Goal: Task Accomplishment & Management: Manage account settings

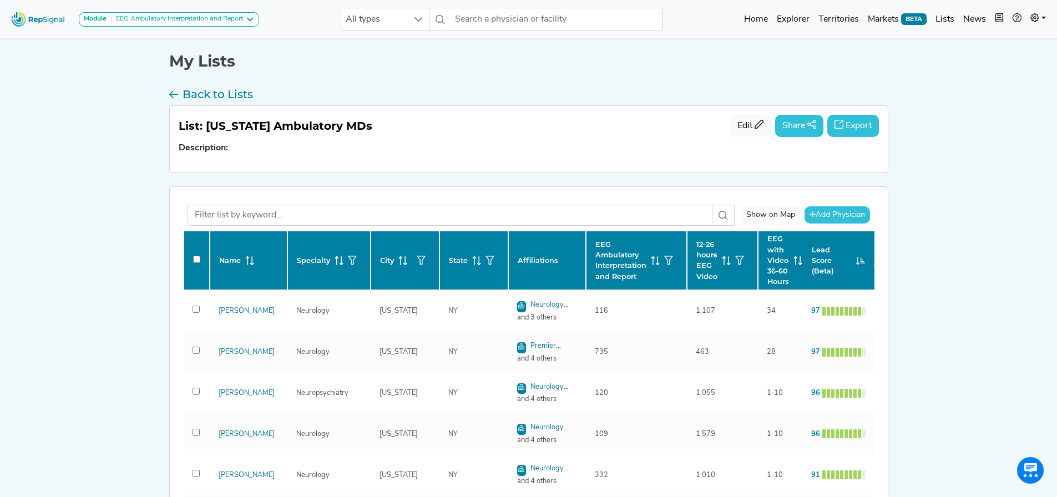
click at [153, 18] on div "EEG Ambulatory Interpretation and Report" at bounding box center [178, 19] width 132 height 9
click at [140, 42] on link "EEG Ambulatory Interpretation and Report" at bounding box center [163, 41] width 169 height 16
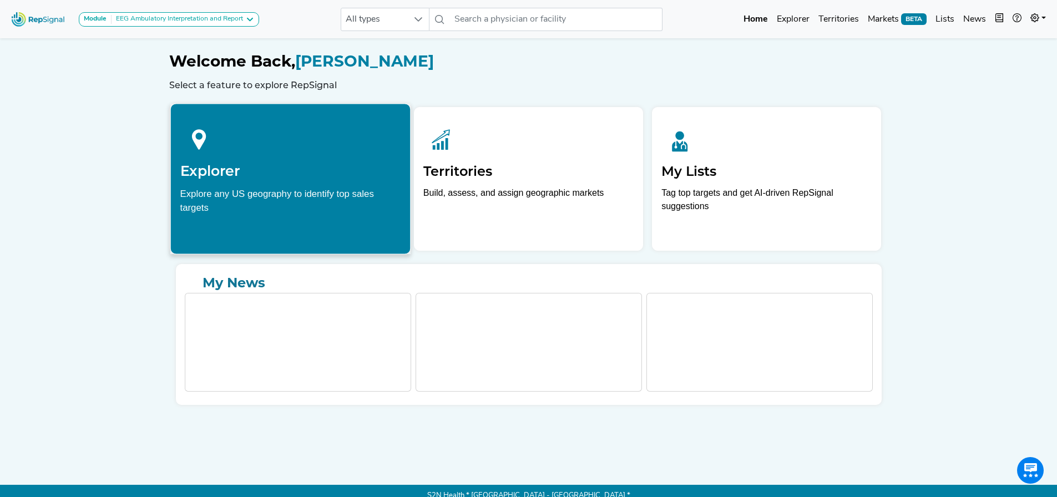
click at [286, 201] on div "Explore any US geography to identify top sales targets" at bounding box center [290, 200] width 221 height 28
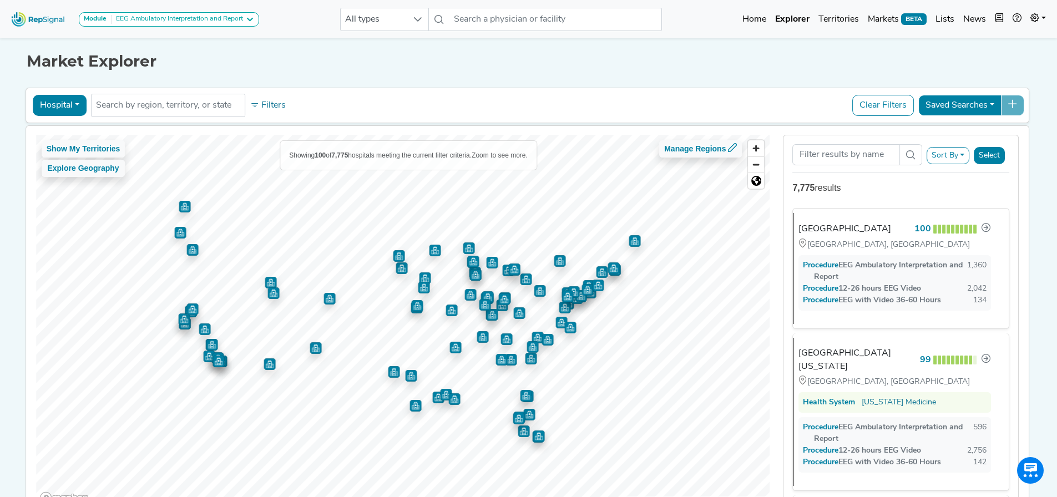
click at [60, 108] on button "Hospital" at bounding box center [60, 105] width 54 height 21
click at [79, 133] on link "Physician" at bounding box center [77, 131] width 88 height 18
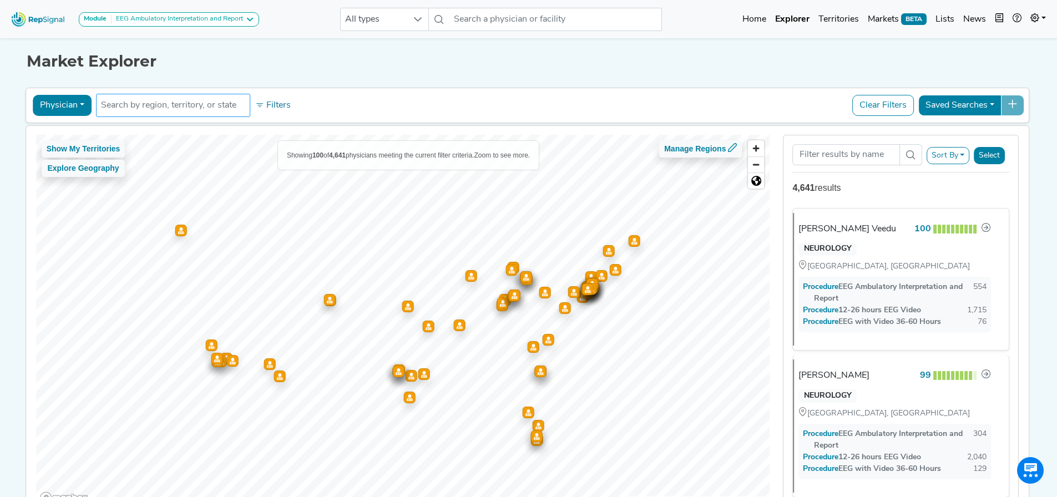
click at [145, 109] on input "text" at bounding box center [173, 105] width 144 height 13
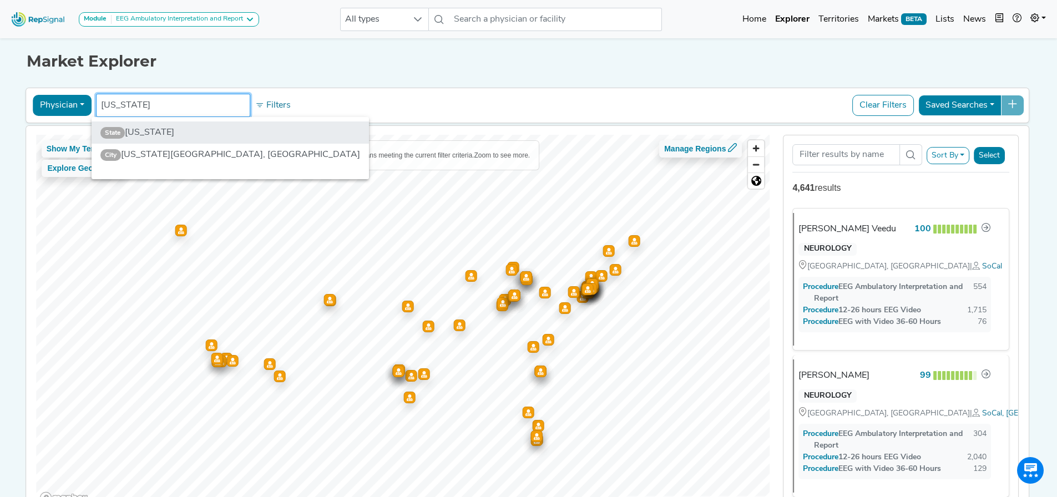
type input "[US_STATE]"
click at [140, 133] on li "State [US_STATE]" at bounding box center [230, 133] width 277 height 22
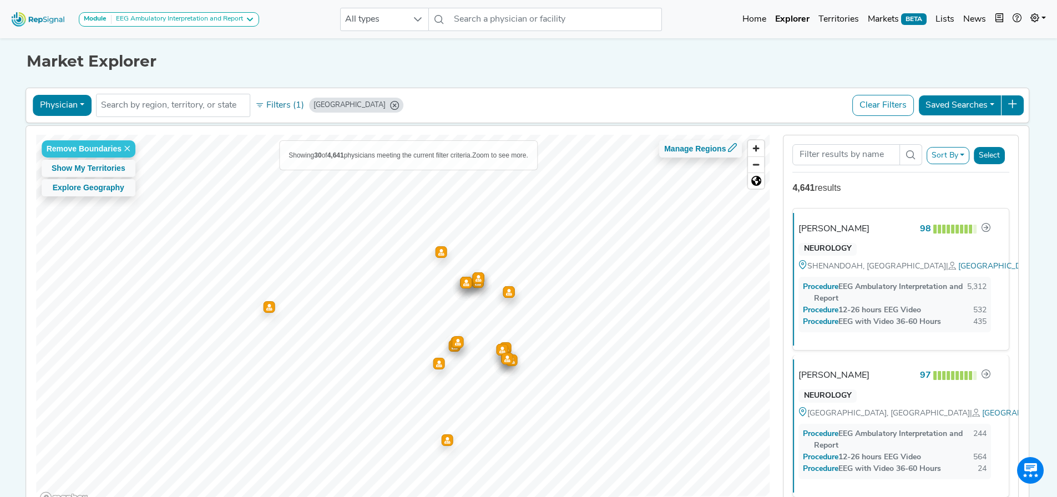
click at [988, 162] on button "Select" at bounding box center [989, 155] width 31 height 17
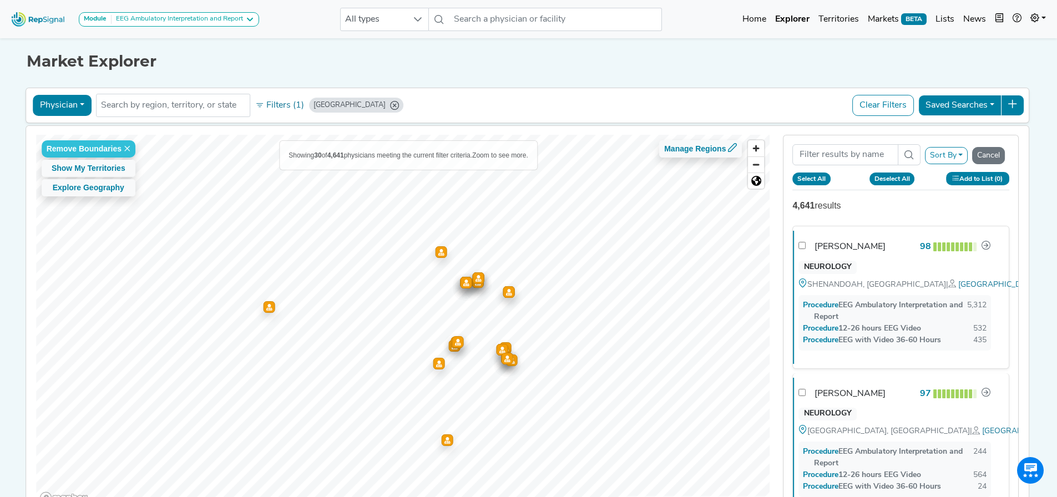
click at [978, 182] on button "Add to List (0)" at bounding box center [977, 178] width 63 height 13
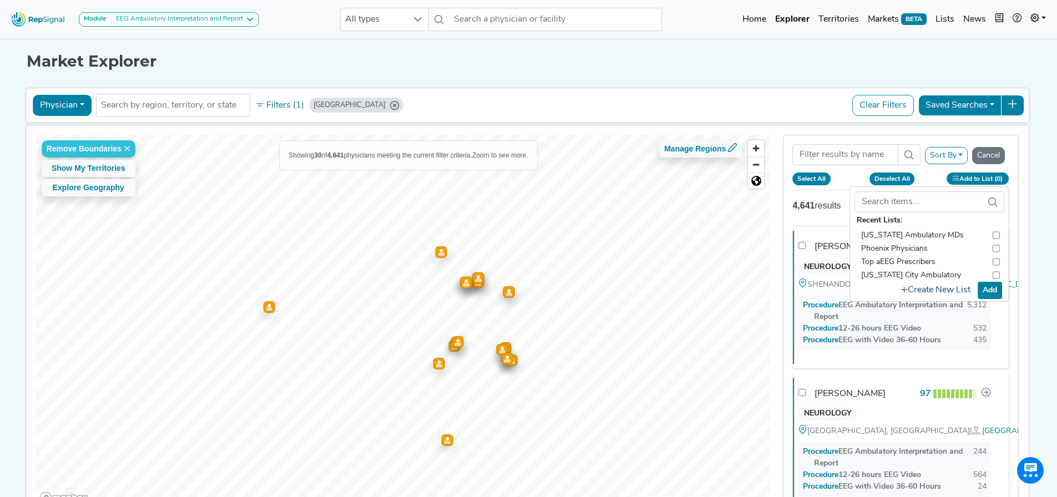
click at [964, 284] on button "Create New List" at bounding box center [935, 291] width 79 height 22
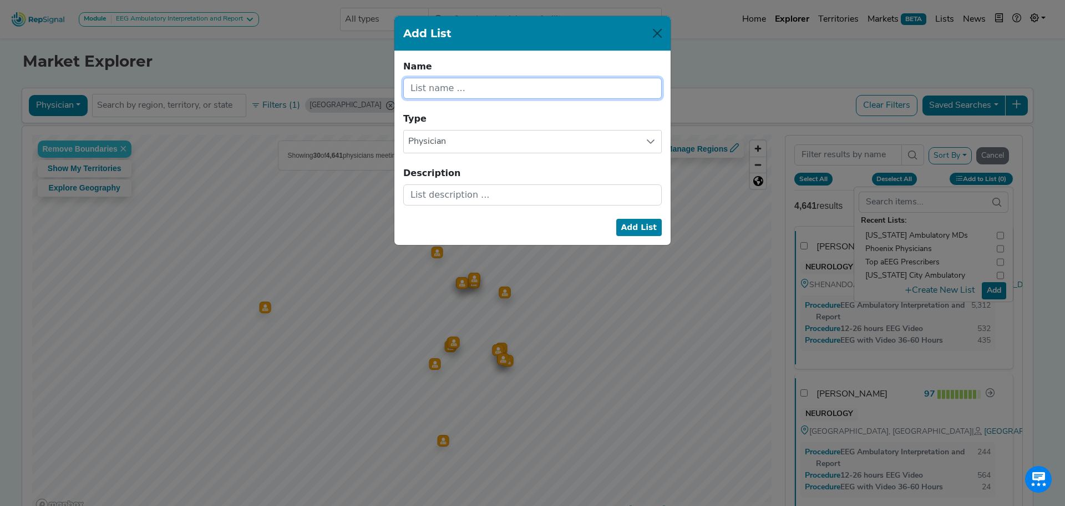
click at [594, 97] on input "text" at bounding box center [532, 88] width 259 height 21
type input "[US_STATE] MDs aEEG"
click at [599, 124] on form "Name [US_STATE] MDs aEEG Name cannot be blank. Type Physician Description Add L…" at bounding box center [532, 132] width 259 height 145
click at [647, 225] on button "Add List" at bounding box center [640, 227] width 46 height 17
checkbox input "false"
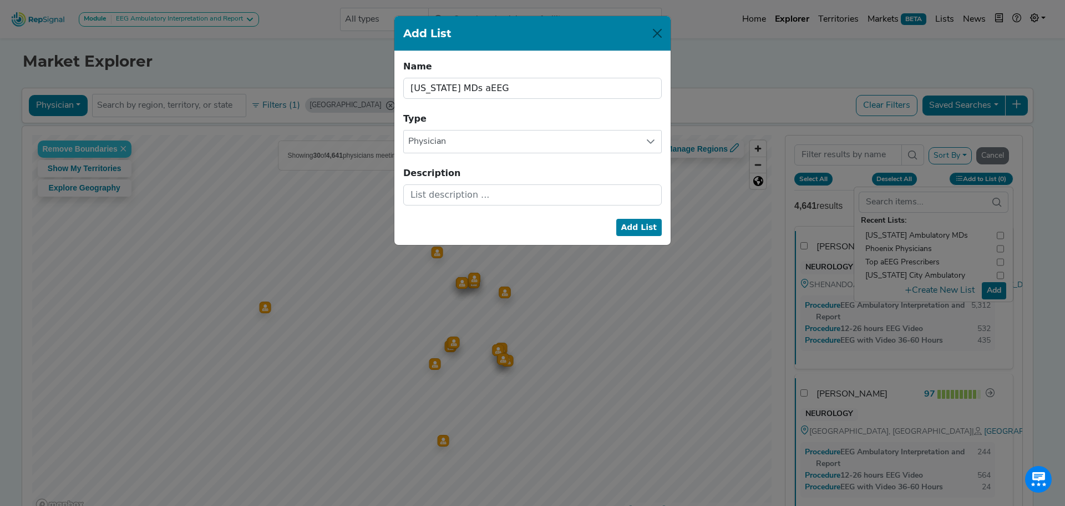
checkbox input "false"
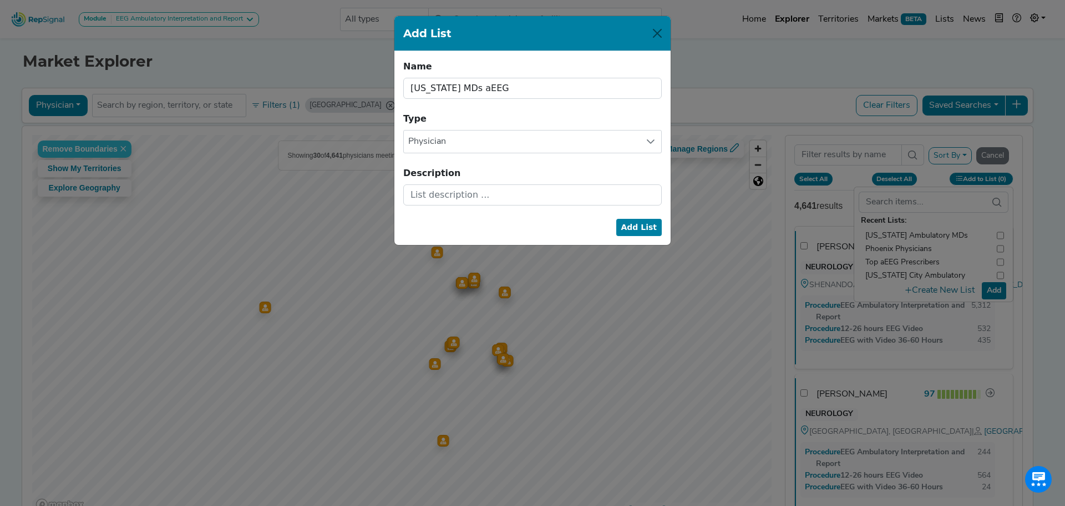
checkbox input "false"
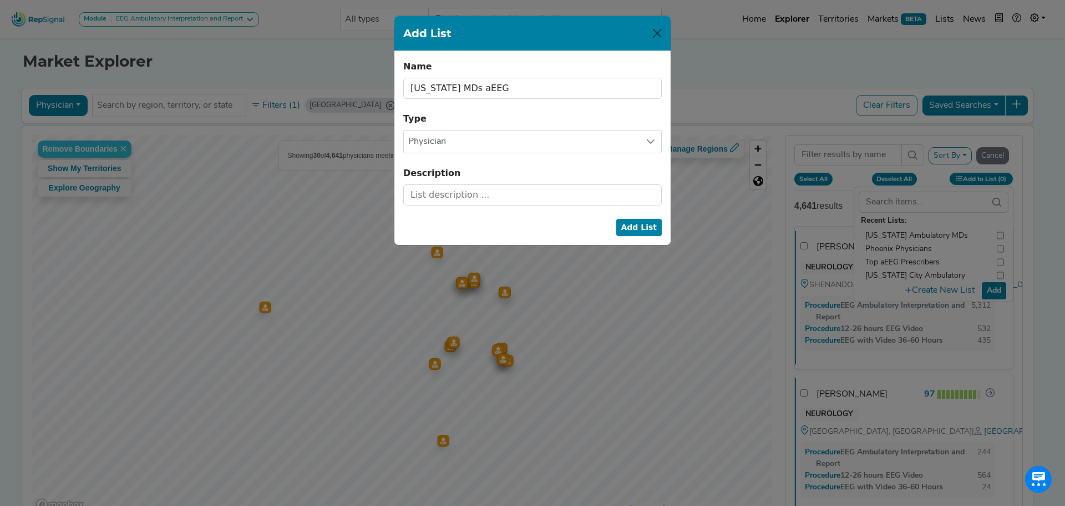
checkbox input "false"
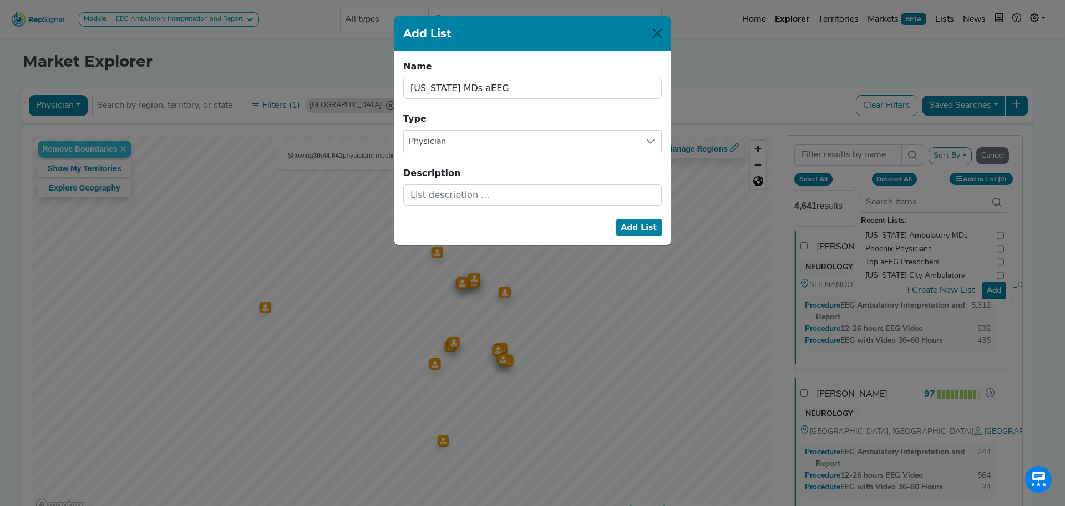
checkbox input "false"
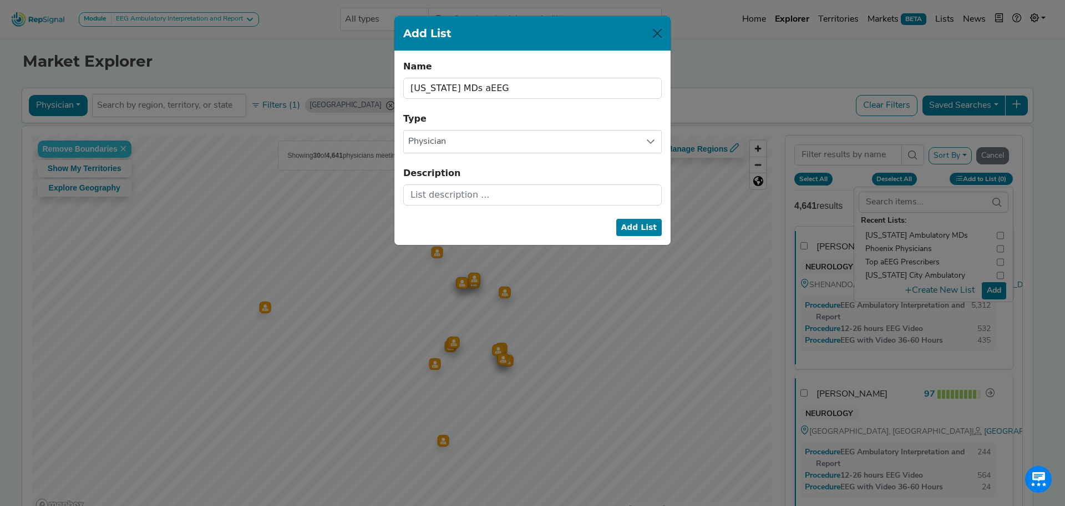
checkbox input "false"
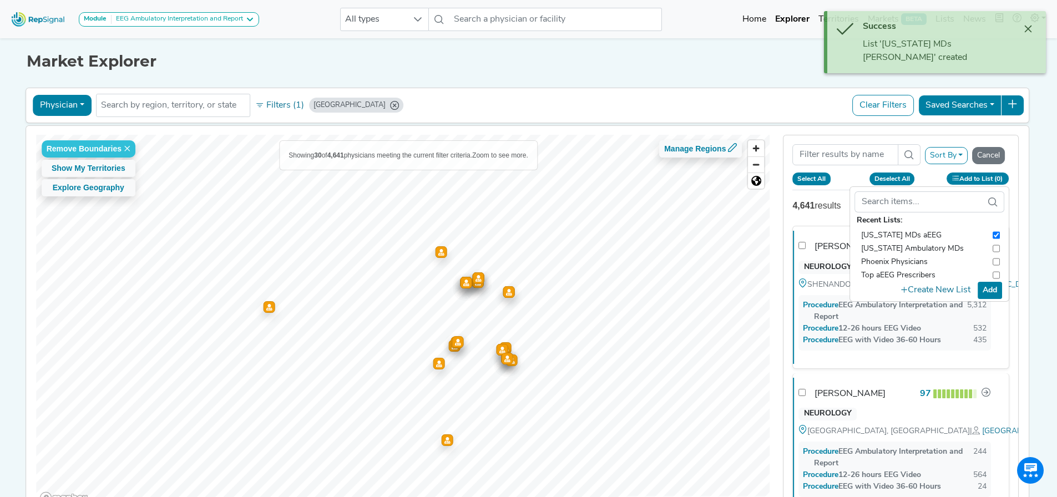
click at [821, 180] on button "Select All" at bounding box center [811, 179] width 38 height 12
checkbox input "true"
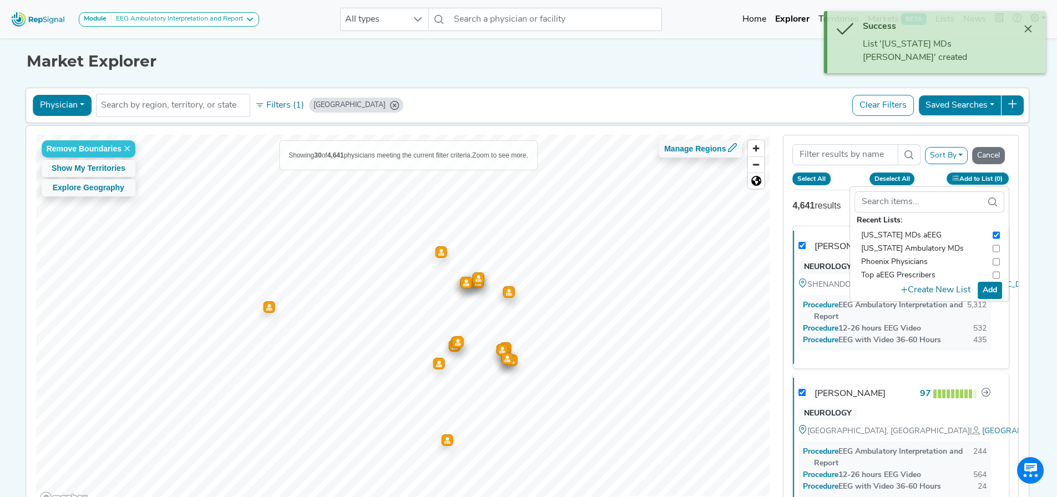
checkbox input "true"
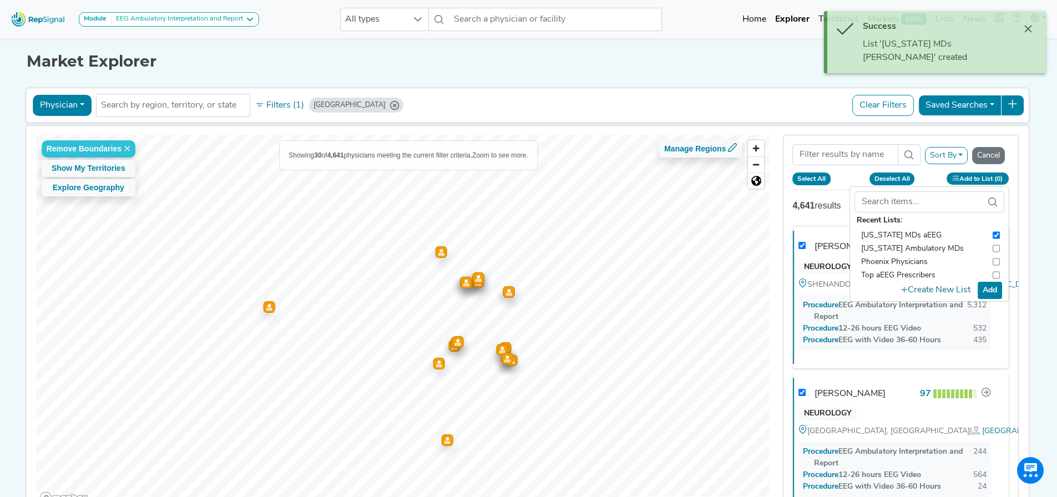
checkbox input "true"
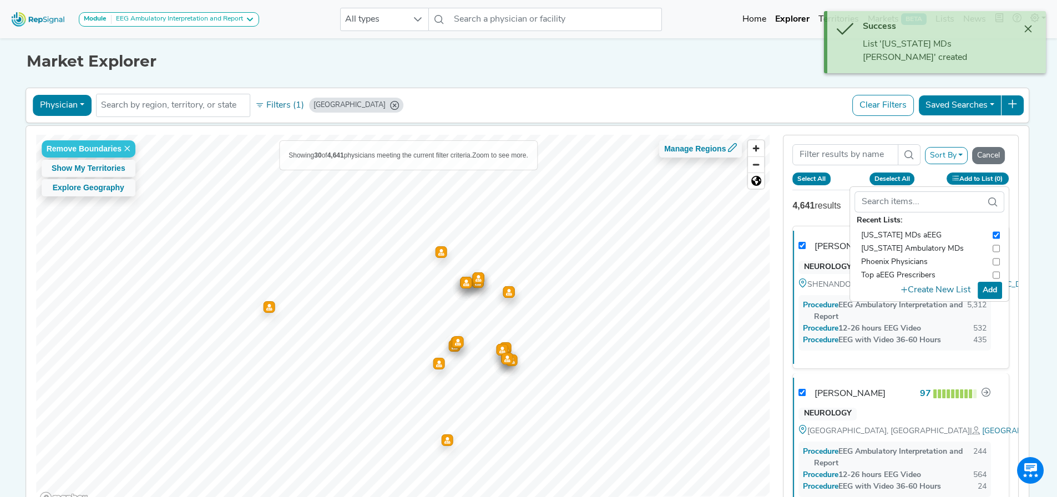
checkbox input "true"
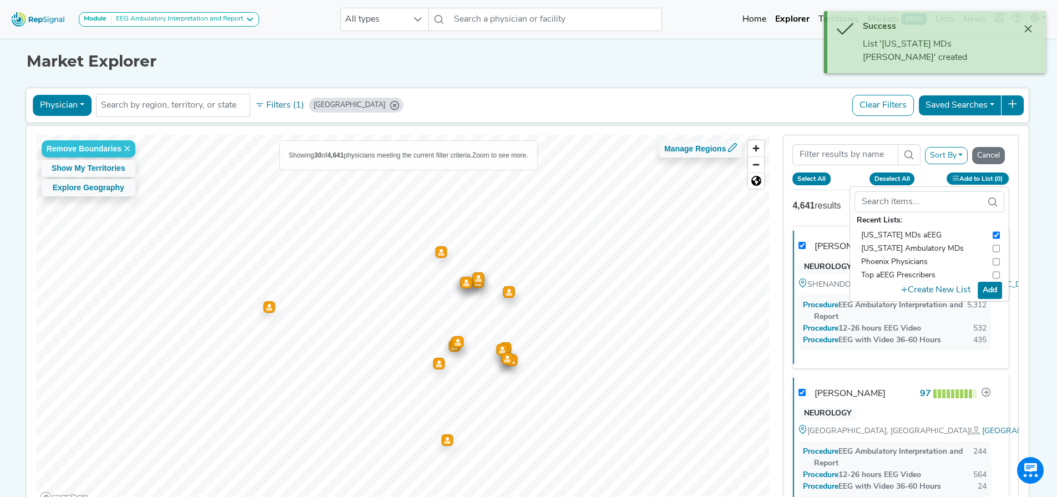
checkbox input "true"
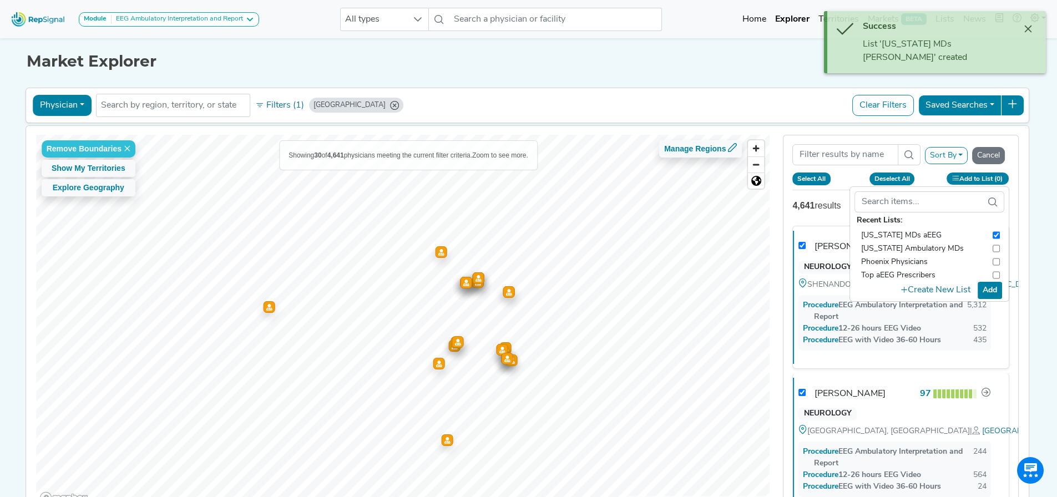
checkbox input "true"
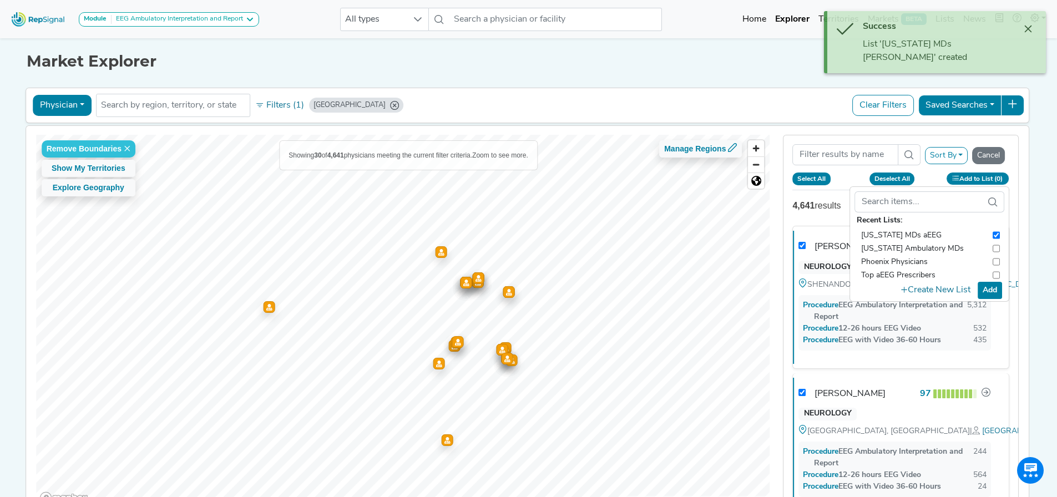
checkbox input "true"
checkbox input "false"
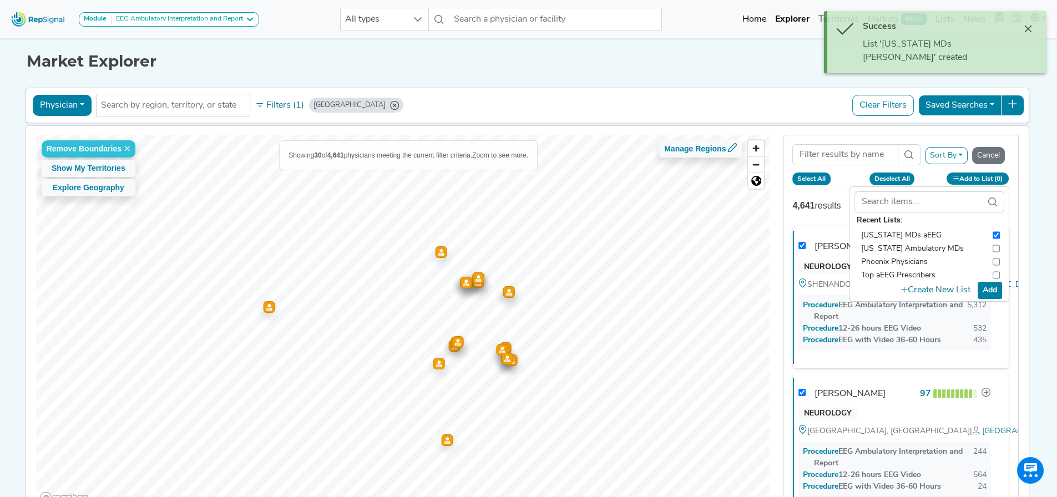
checkbox input "false"
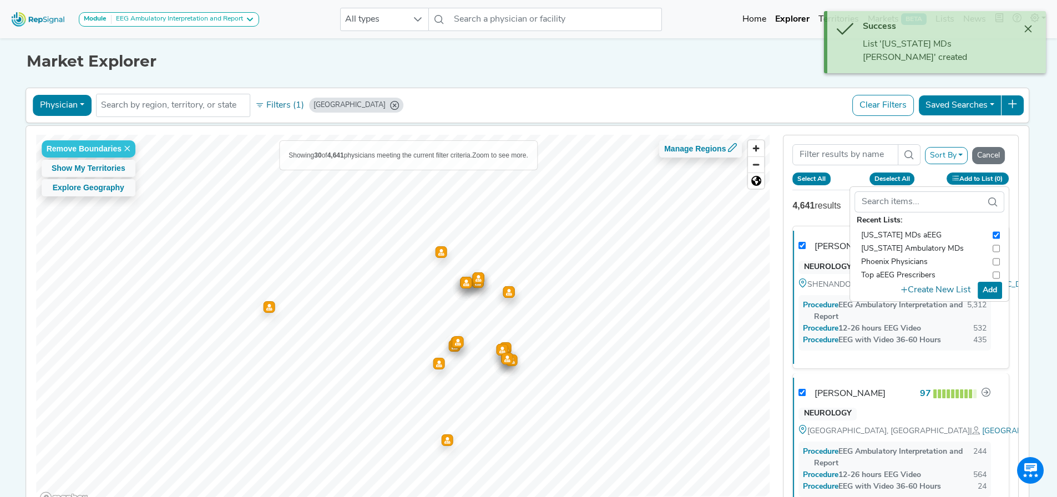
checkbox input "false"
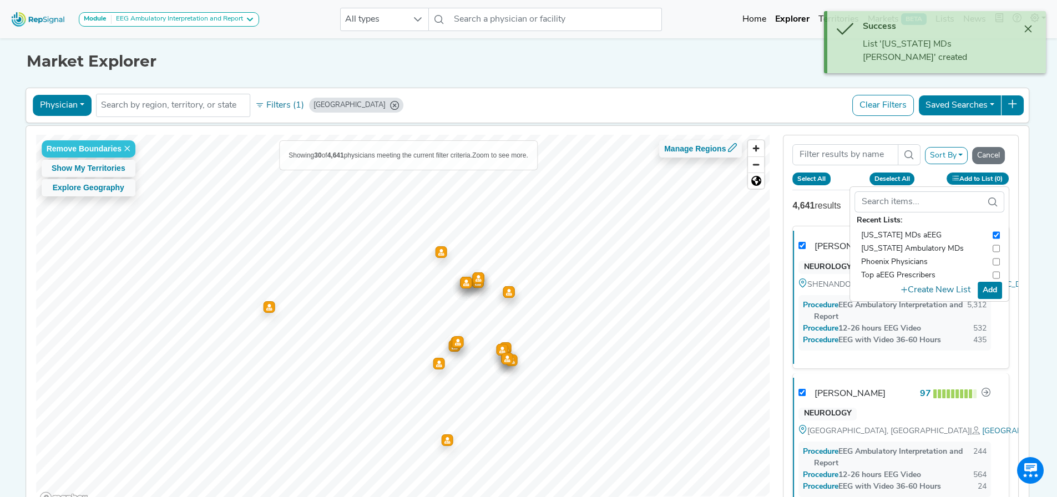
checkbox input "false"
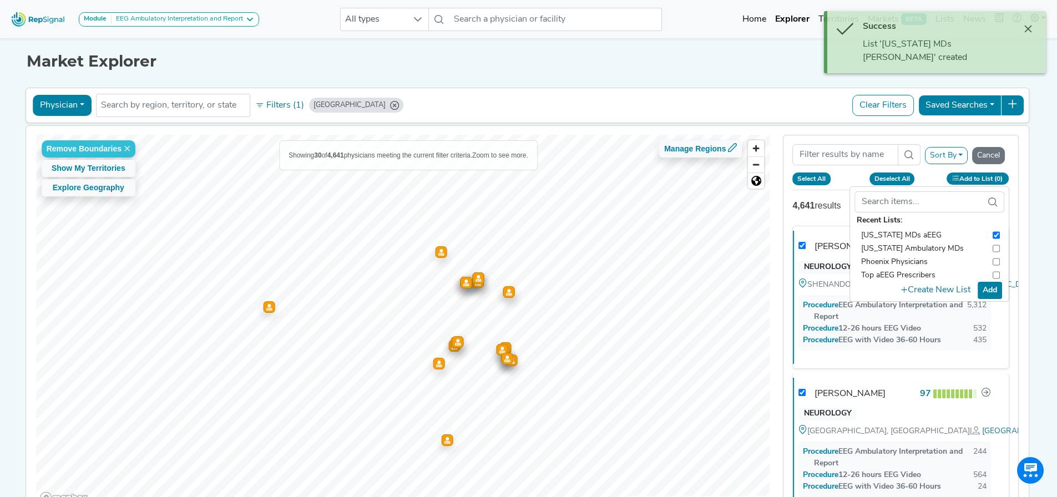
checkbox input "false"
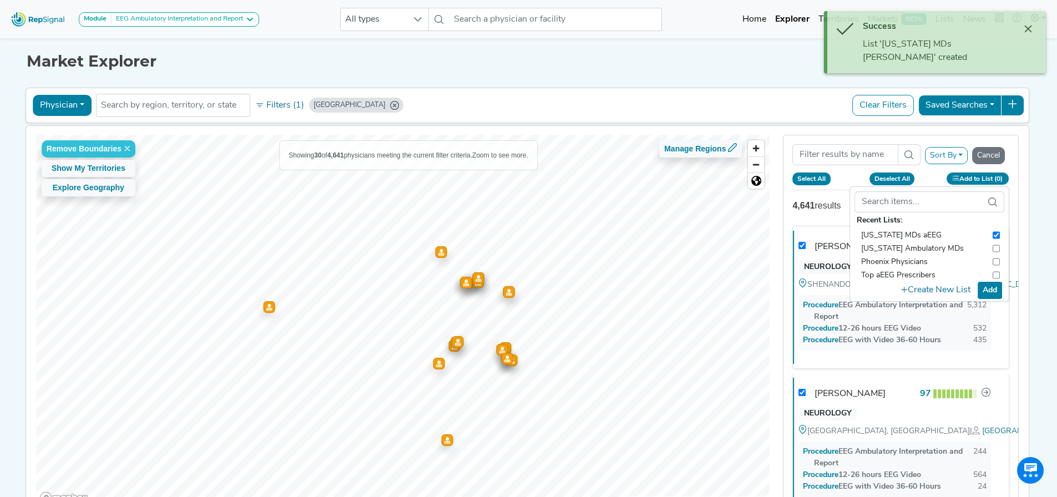
checkbox input "false"
checkbox input "true"
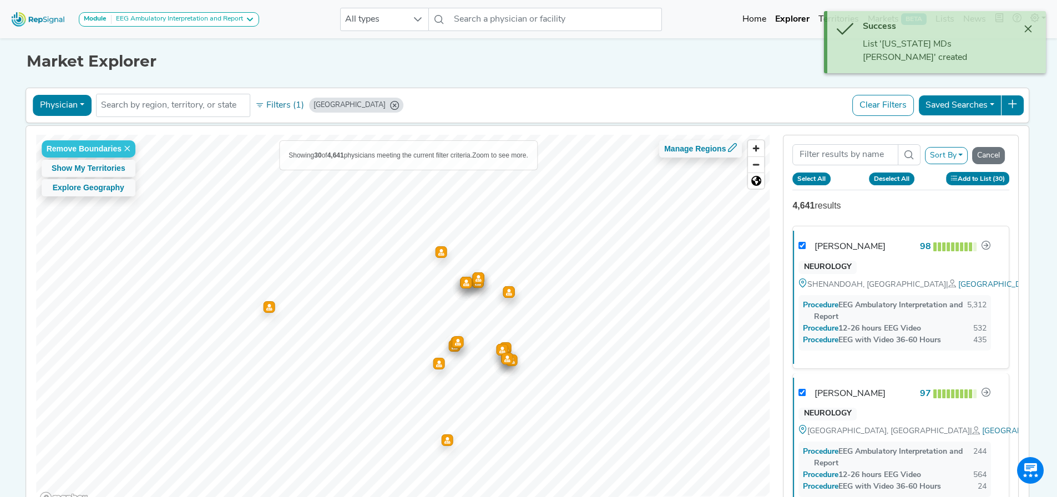
click at [962, 178] on button "Add to List (30)" at bounding box center [978, 178] width 64 height 13
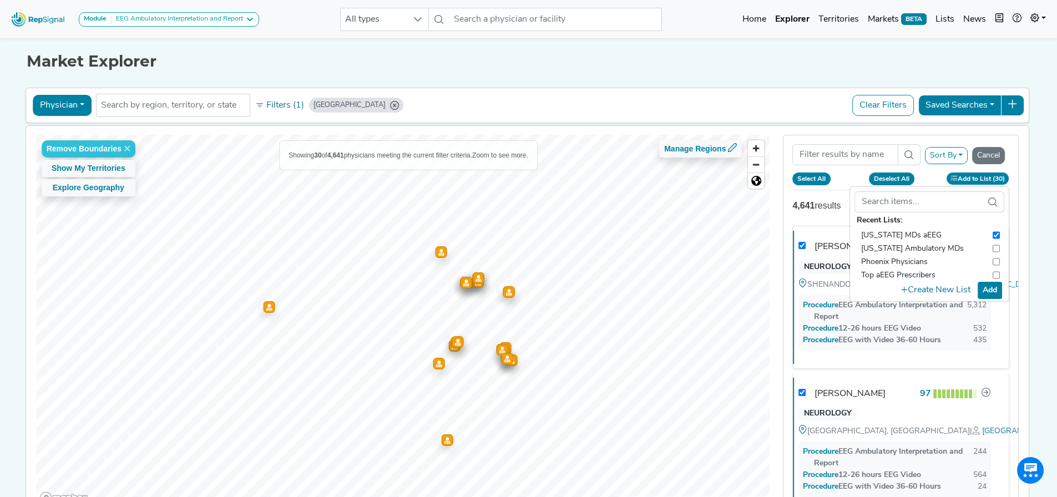
checkbox input "true"
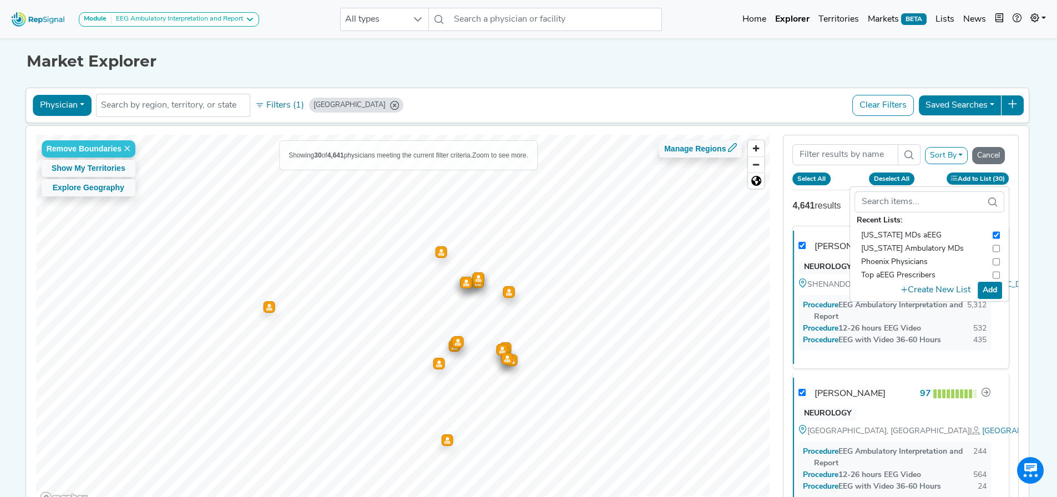
checkbox input "true"
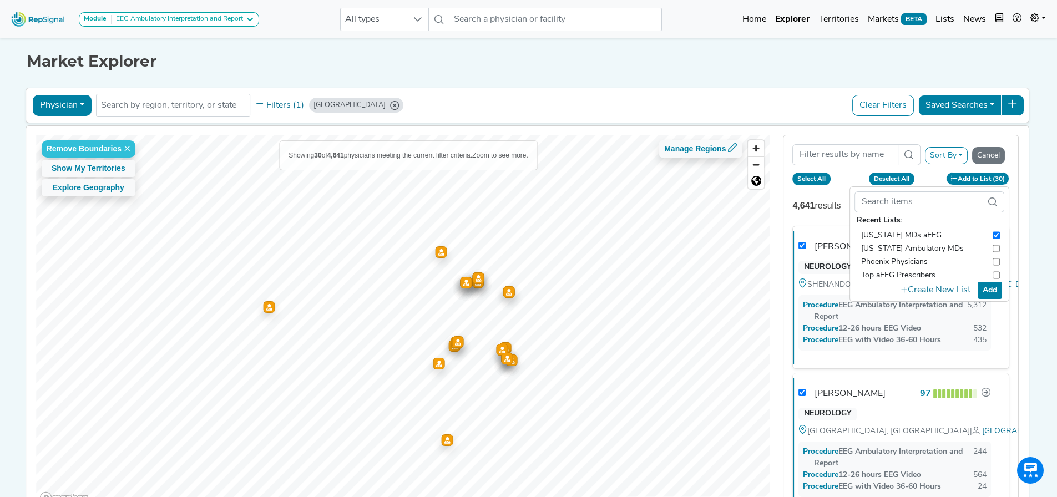
checkbox input "true"
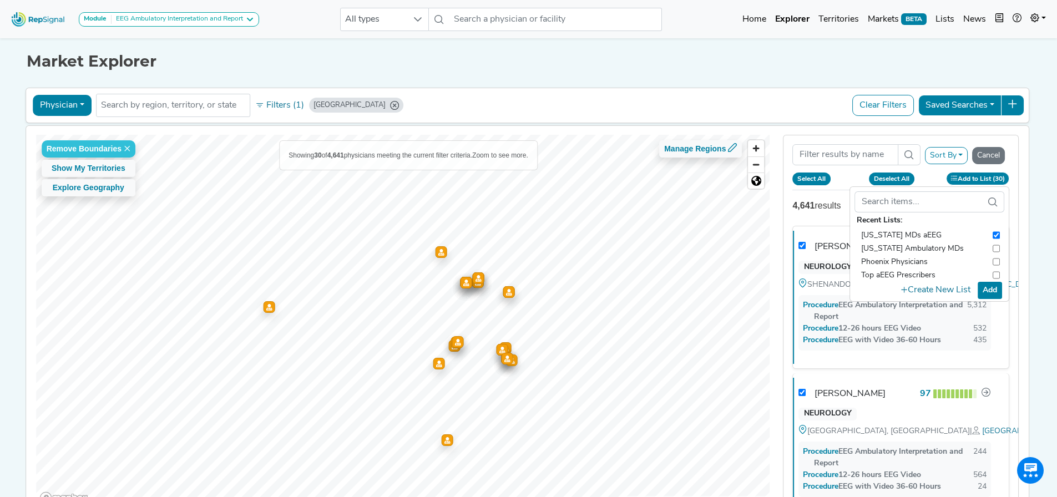
checkbox input "true"
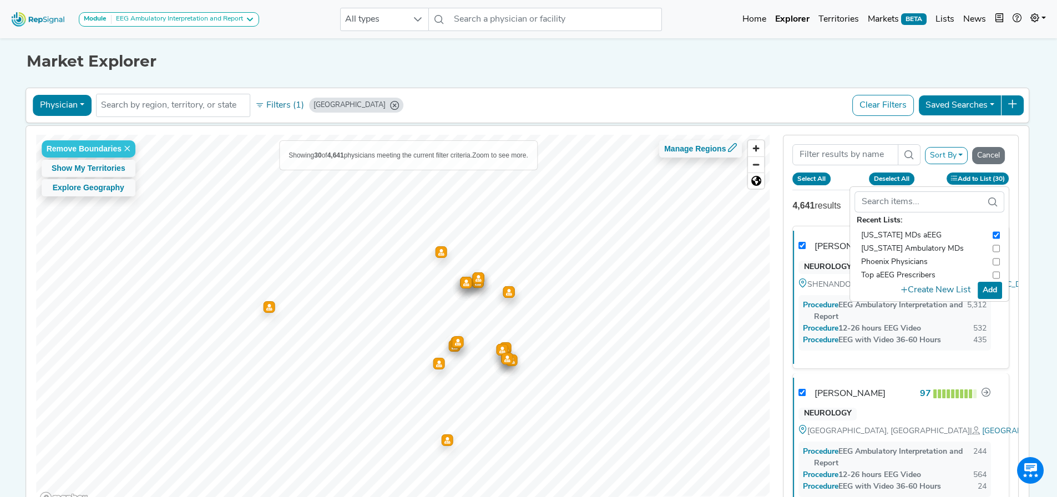
checkbox input "true"
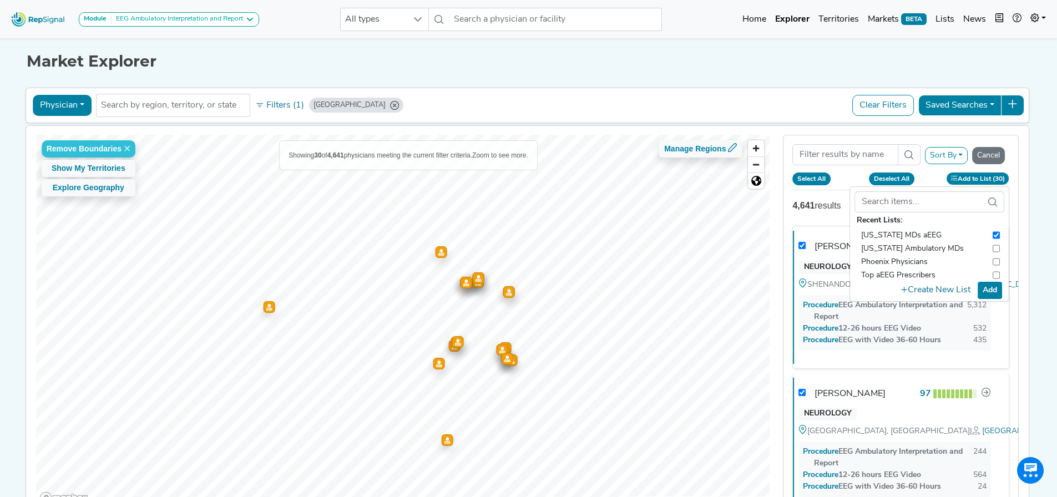
checkbox input "true"
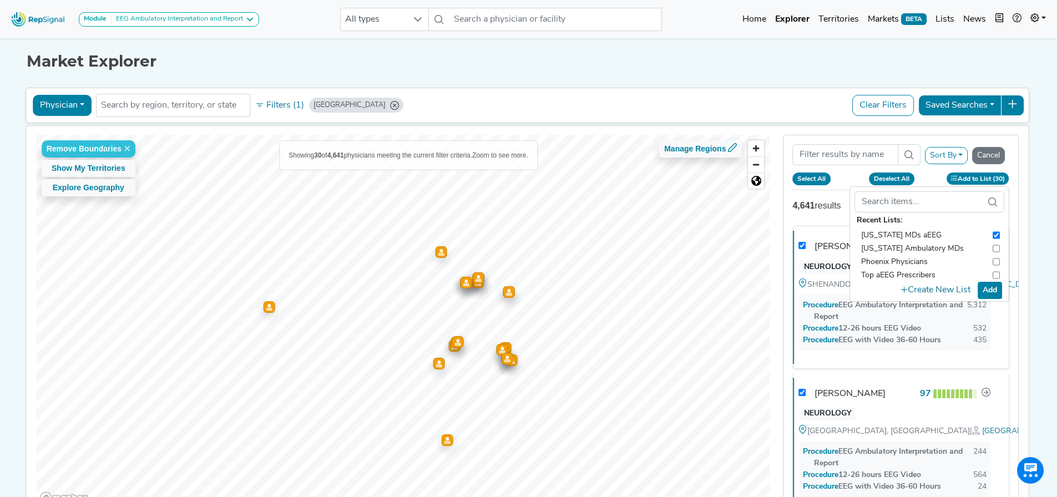
checkbox input "true"
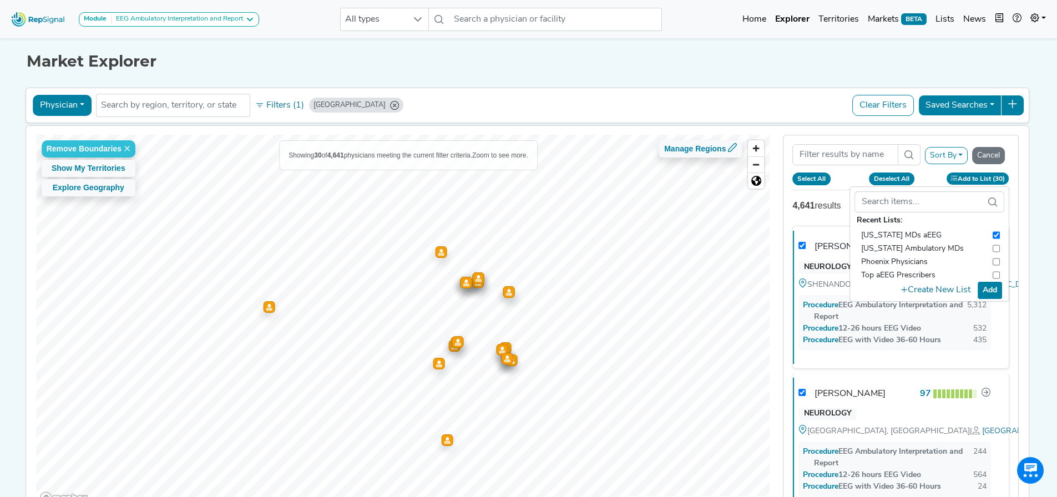
checkbox input "true"
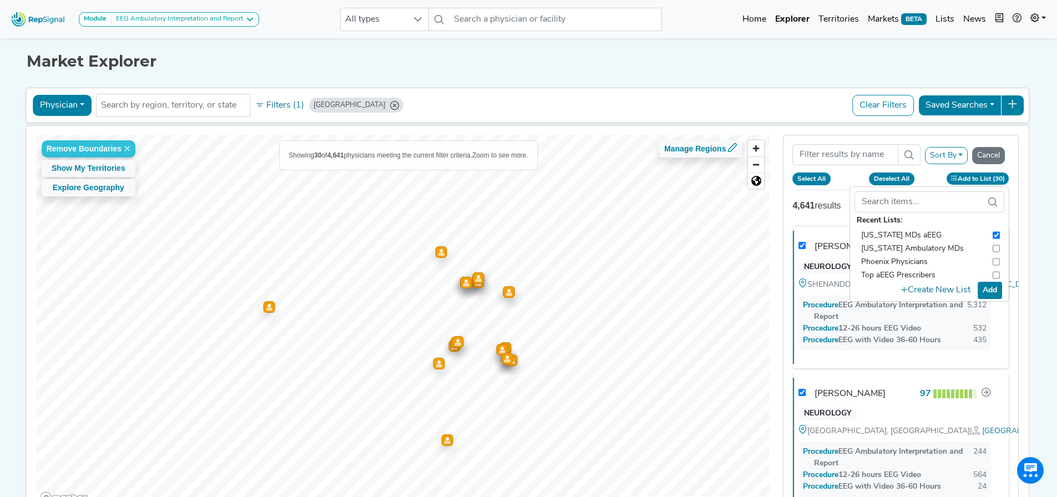
checkbox input "true"
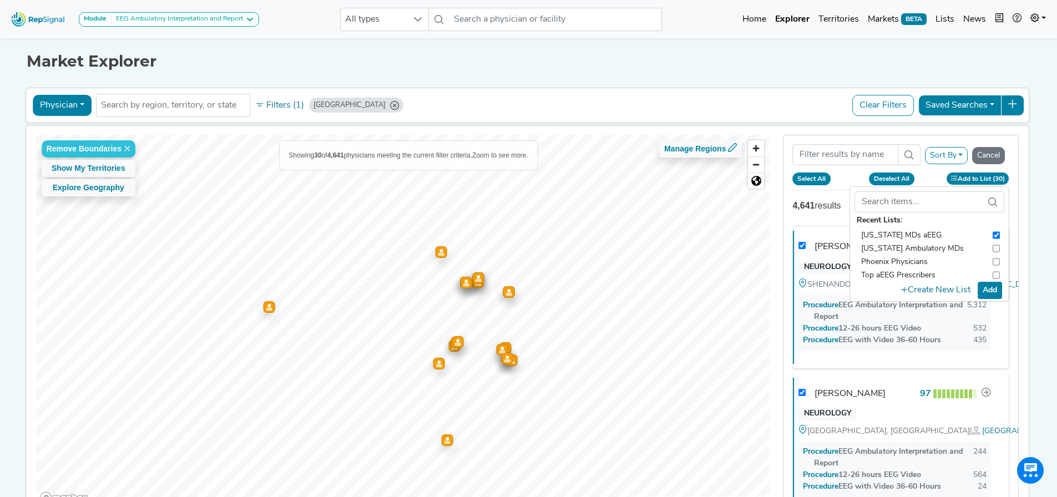
checkbox input "true"
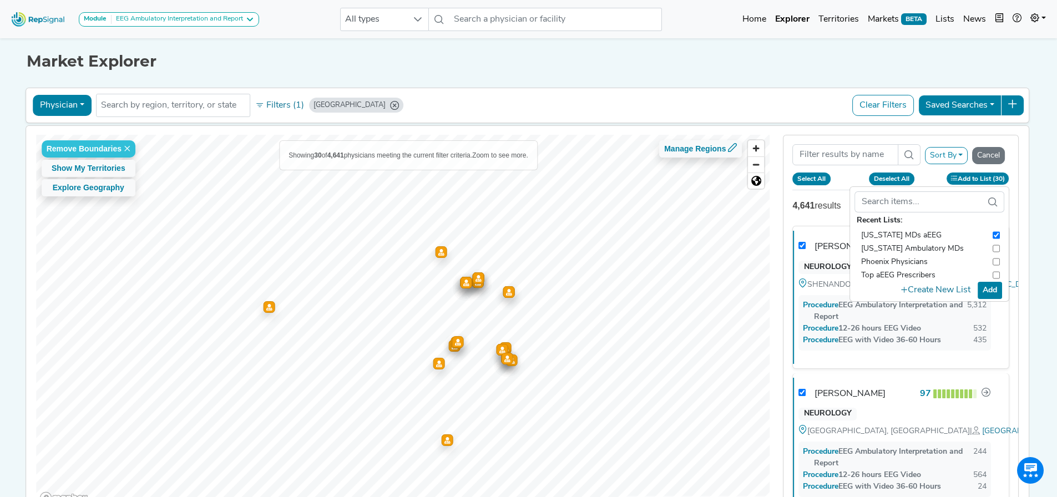
checkbox input "true"
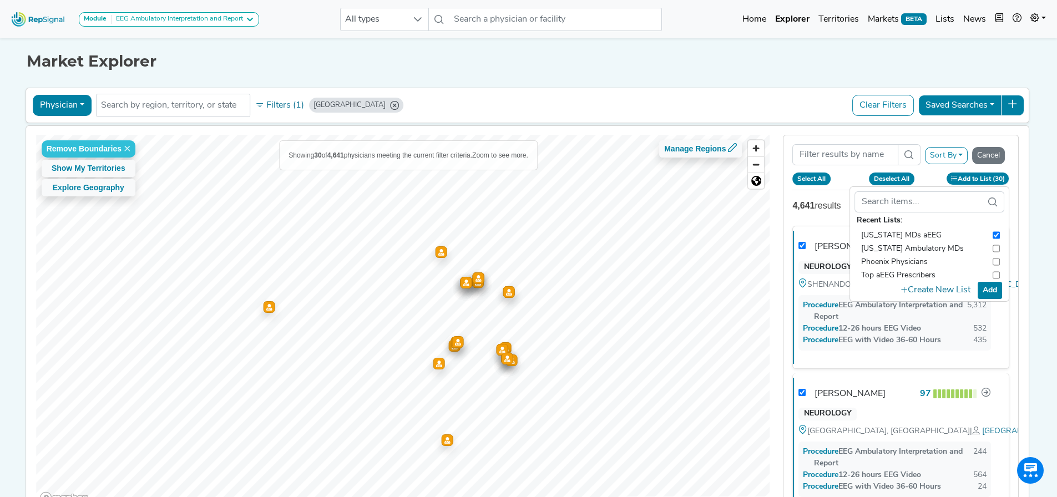
checkbox input "true"
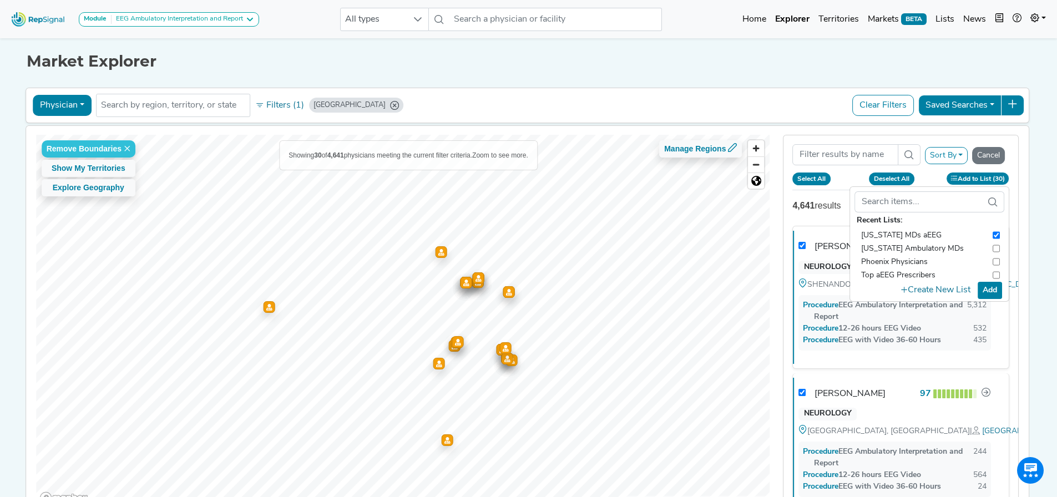
click at [994, 291] on button "Add" at bounding box center [990, 290] width 24 height 17
checkbox input "false"
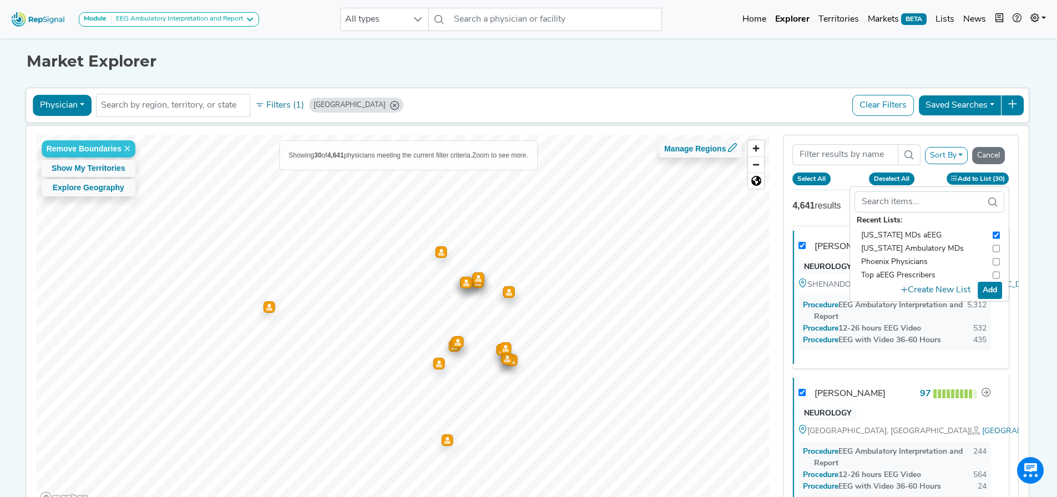
checkbox input "false"
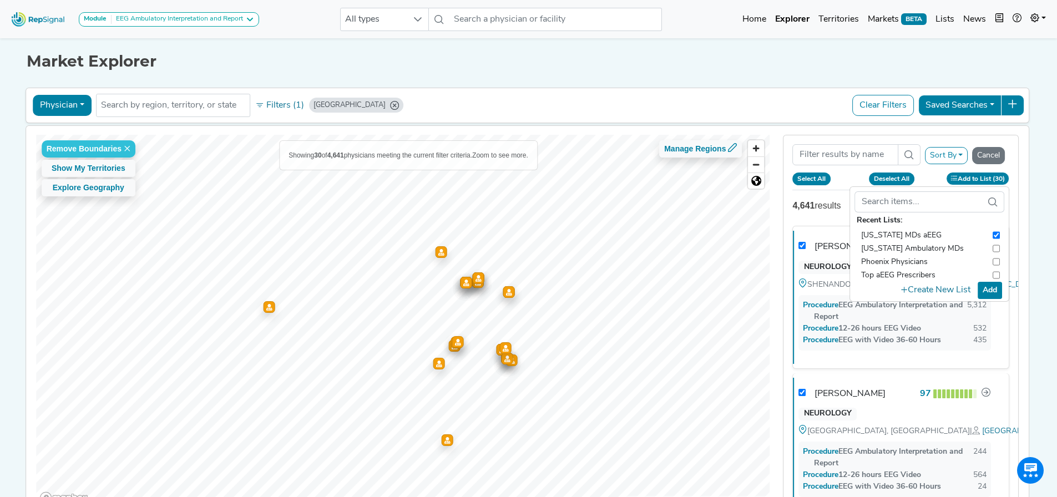
checkbox input "false"
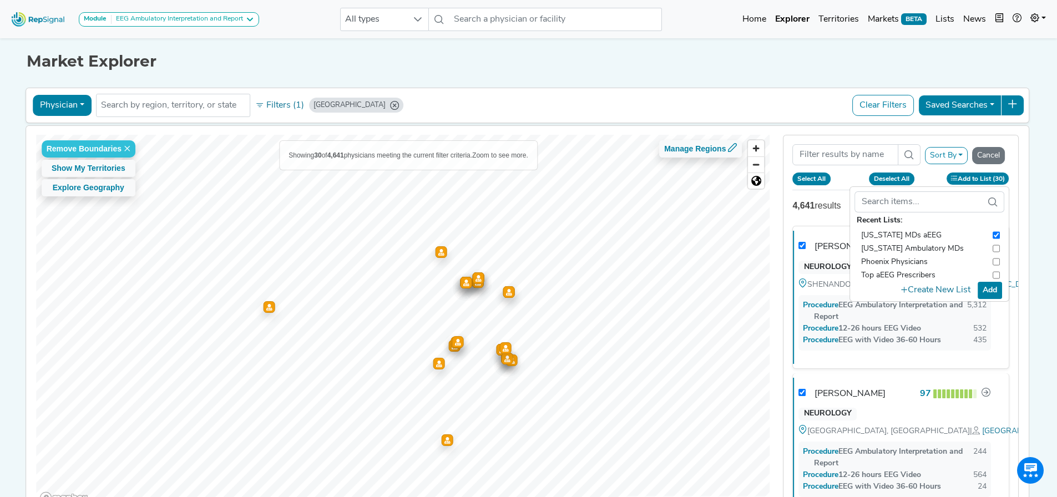
checkbox input "false"
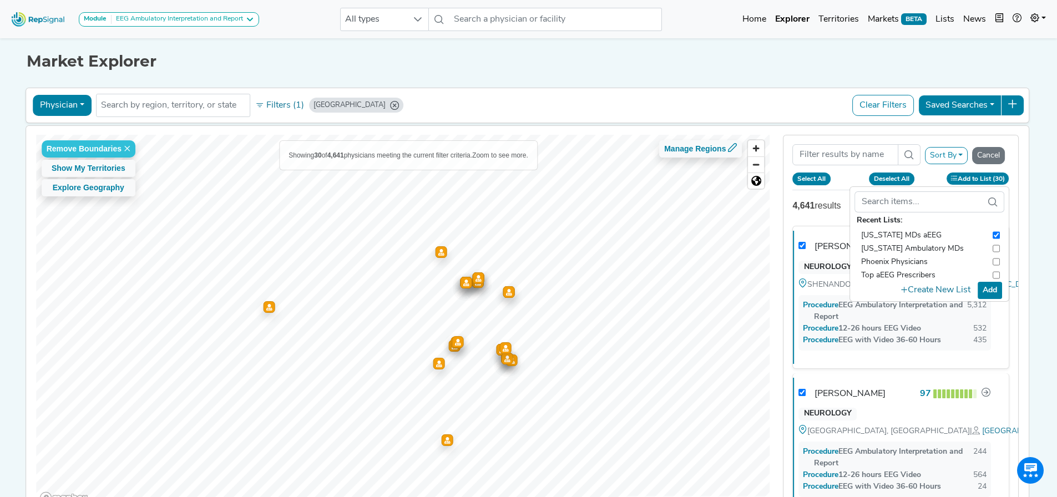
checkbox input "false"
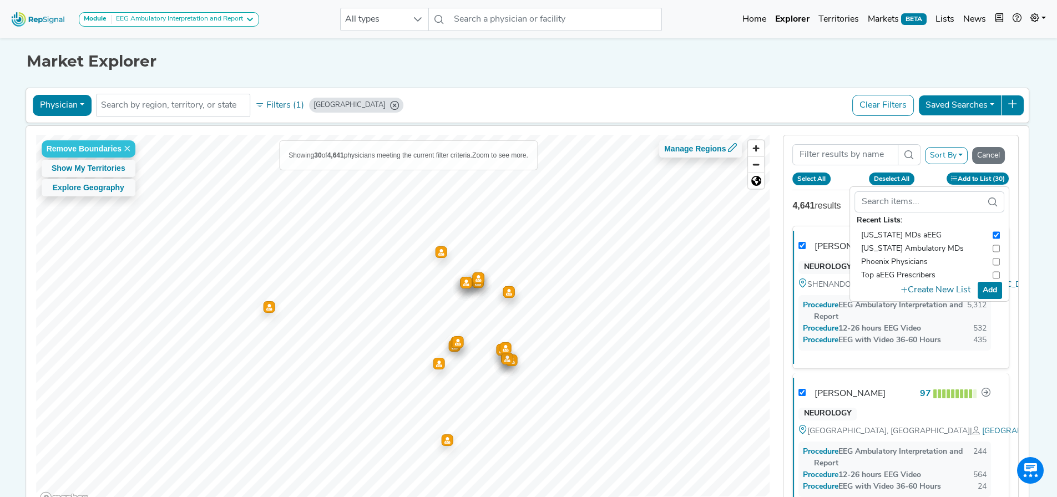
checkbox input "false"
checkbox input "true"
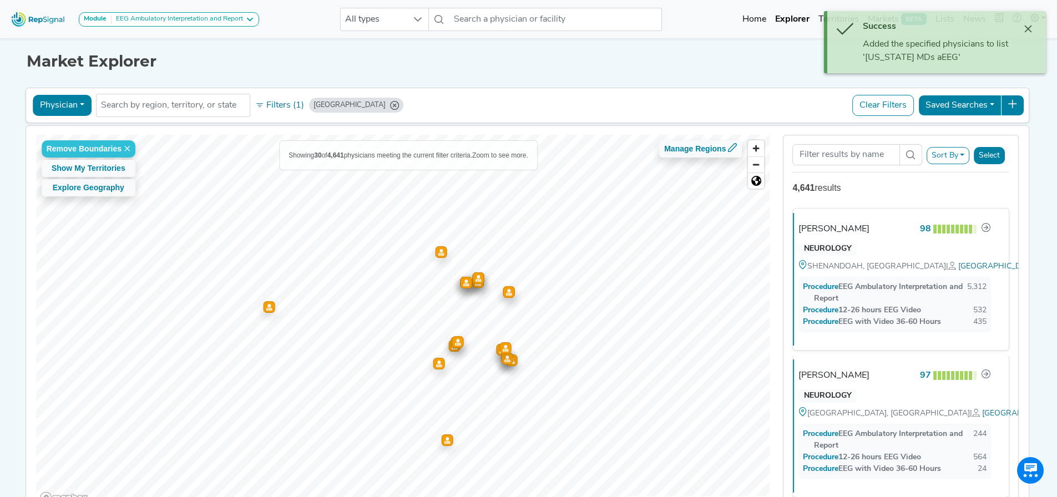
click at [65, 104] on button "Physician" at bounding box center [62, 105] width 59 height 21
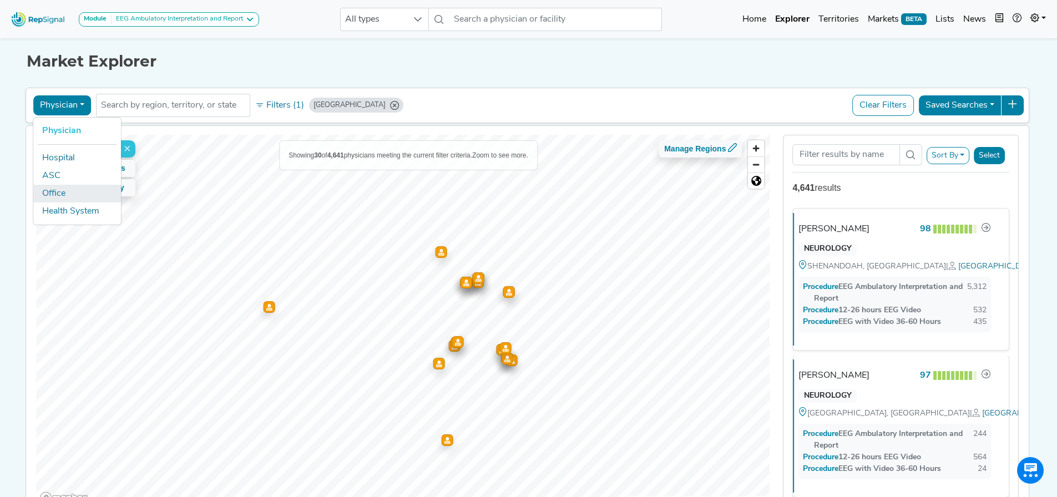
click at [58, 196] on link "Office" at bounding box center [77, 194] width 88 height 18
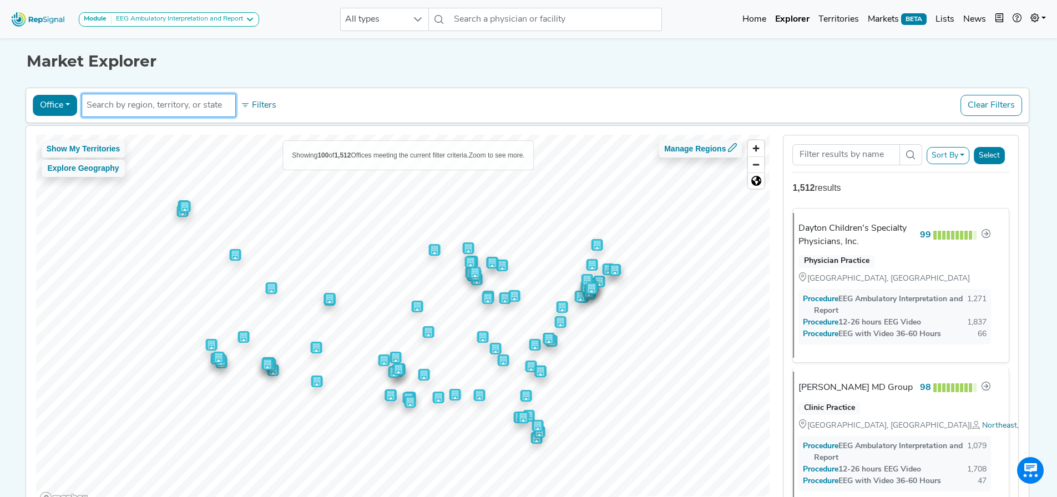
click at [117, 110] on input "text" at bounding box center [159, 105] width 144 height 13
type input "a"
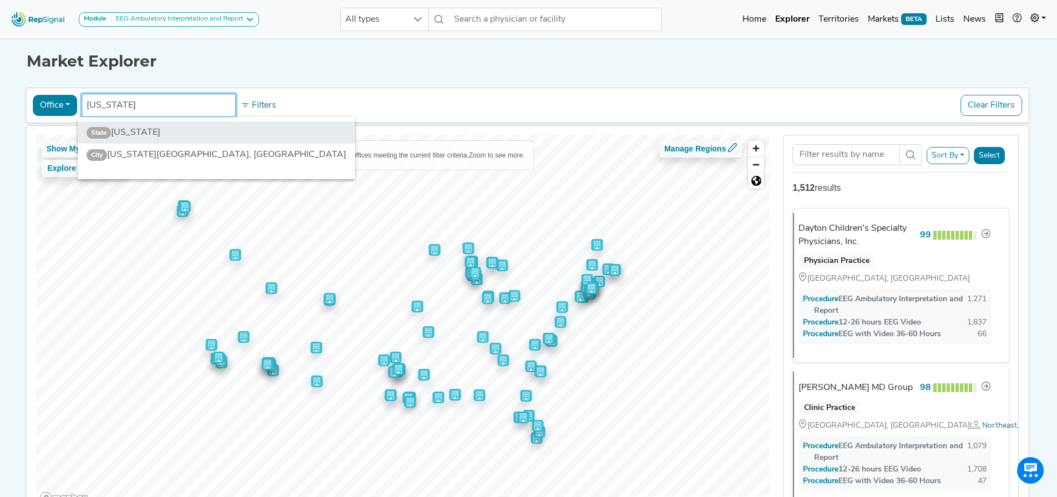
type input "[US_STATE]"
click at [129, 136] on li "State [US_STATE]" at bounding box center [216, 133] width 277 height 22
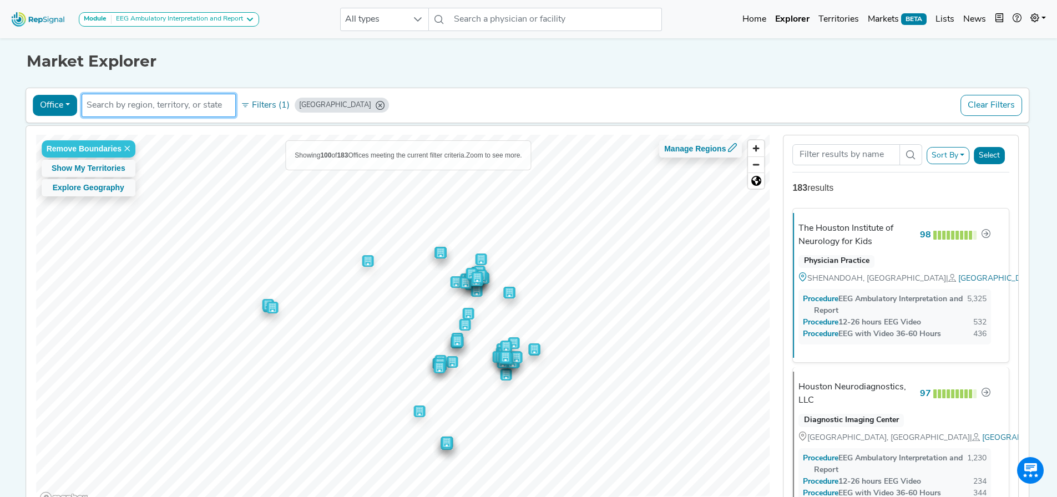
click at [988, 161] on button "Select" at bounding box center [989, 155] width 31 height 17
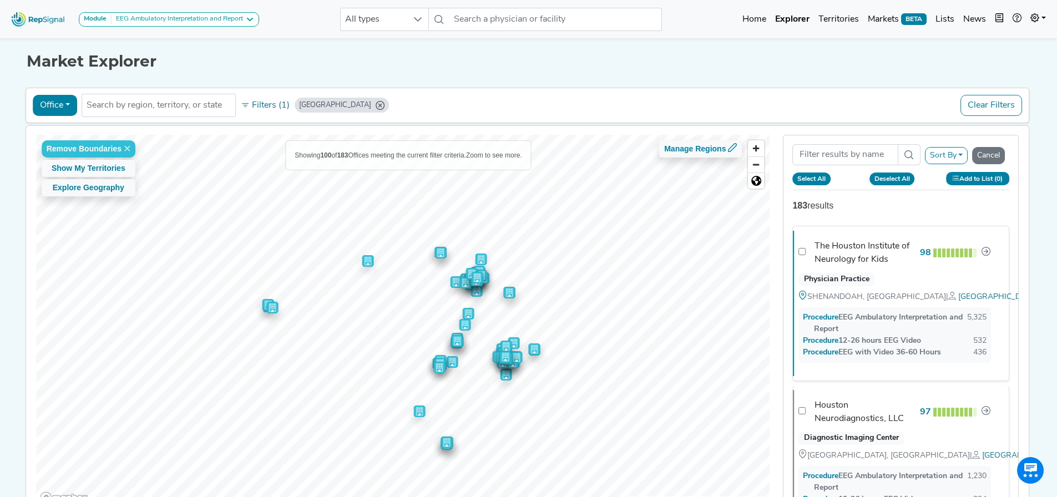
click at [974, 180] on button "Add to List (0)" at bounding box center [977, 178] width 63 height 13
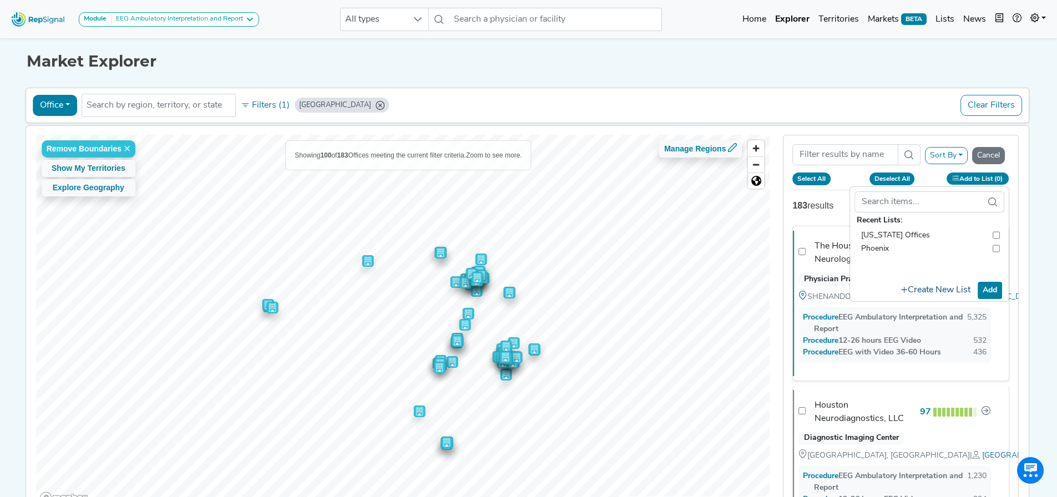
click at [947, 287] on button "Create New List" at bounding box center [935, 291] width 79 height 22
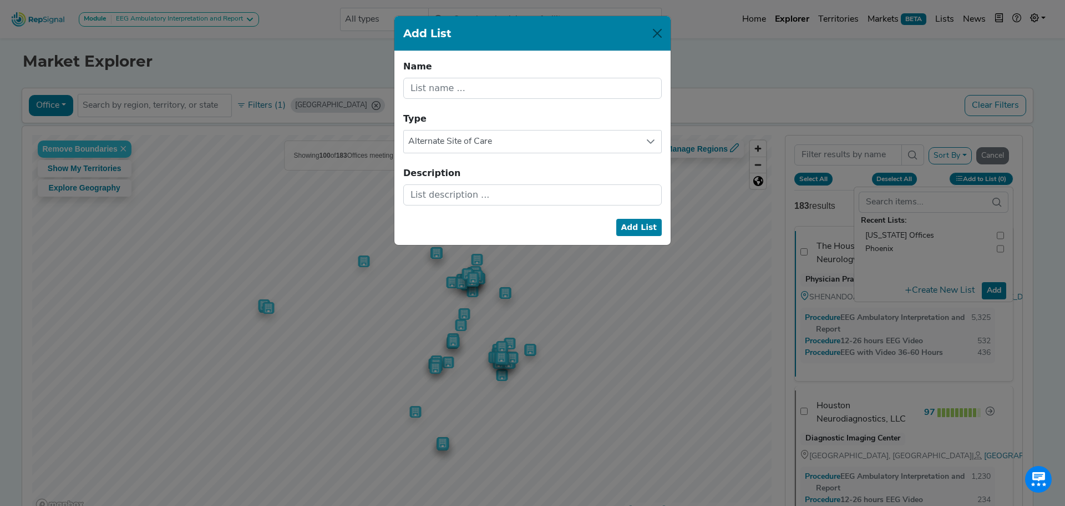
drag, startPoint x: 640, startPoint y: 103, endPoint x: 632, endPoint y: 103, distance: 8.3
click at [639, 103] on form "Name Name cannot be blank. Type Alternate Site of Care Description Add List" at bounding box center [532, 132] width 259 height 145
click at [631, 89] on input "text" at bounding box center [532, 88] width 259 height 21
type input "[US_STATE] Offices"
click at [639, 229] on button "Add List" at bounding box center [640, 227] width 46 height 17
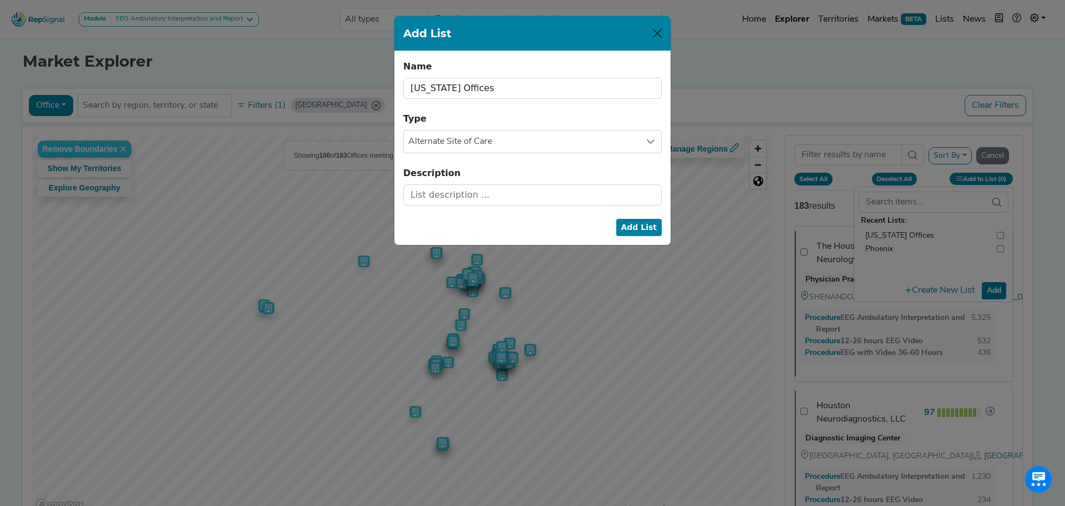
checkbox input "false"
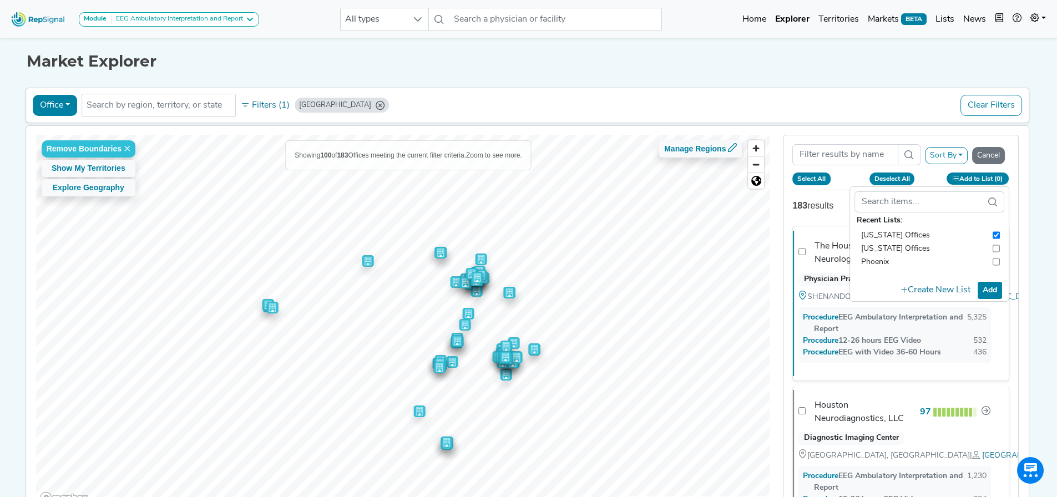
click at [818, 181] on button "Select All" at bounding box center [811, 179] width 38 height 12
checkbox input "true"
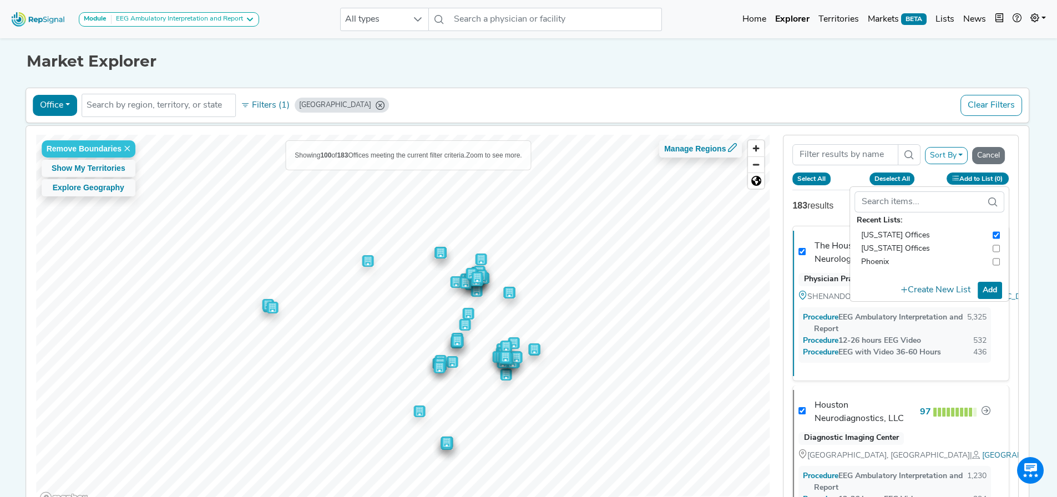
checkbox input "true"
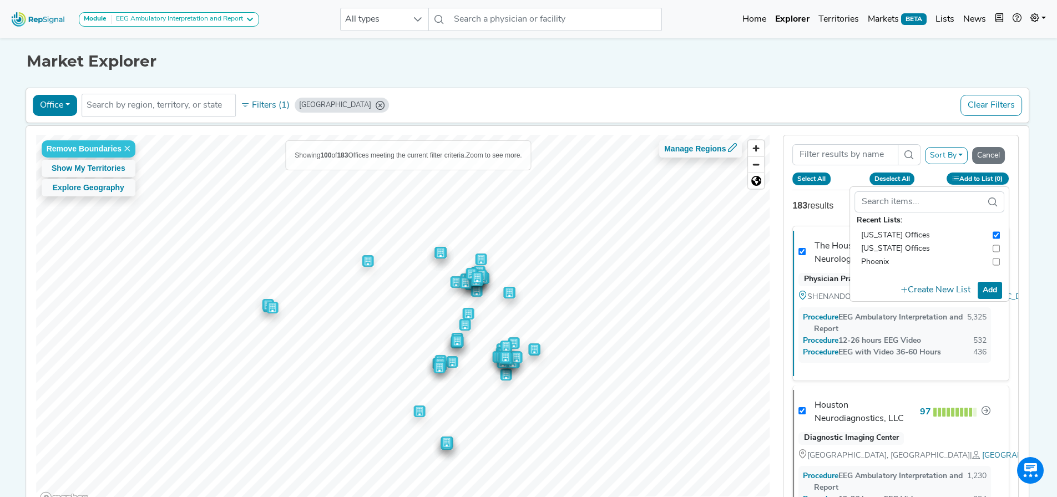
checkbox input "true"
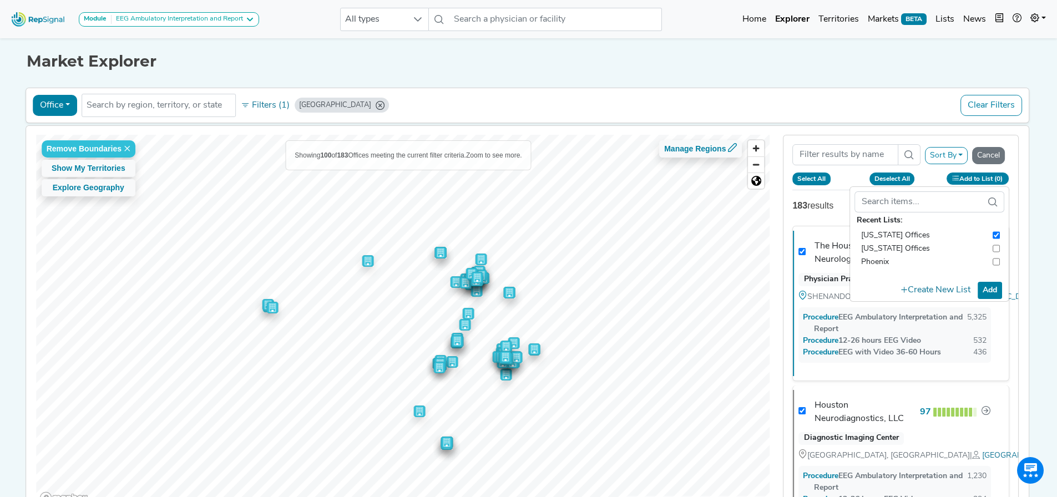
checkbox input "true"
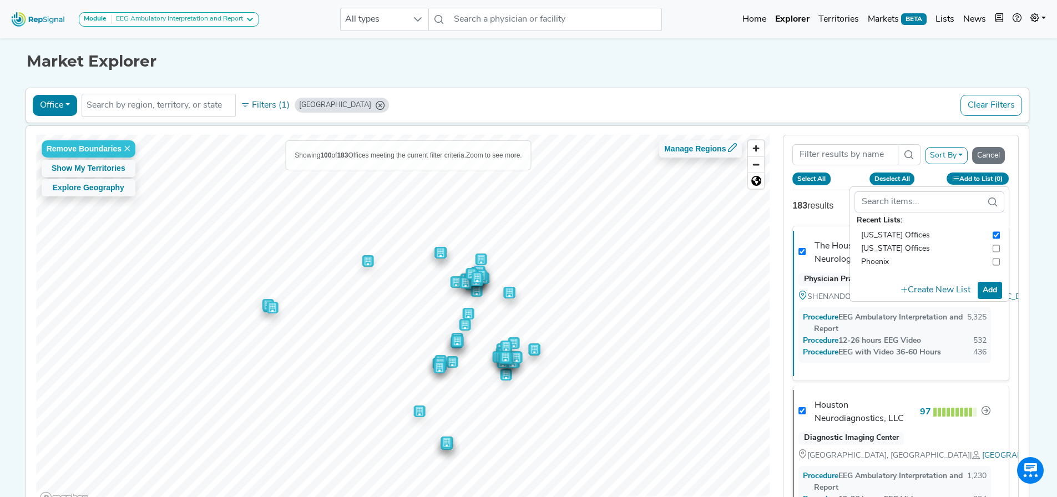
checkbox input "true"
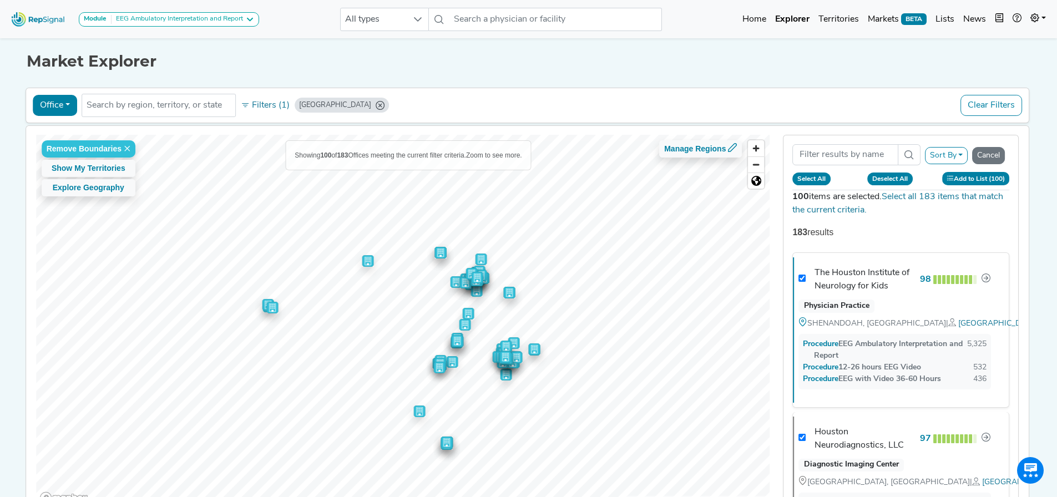
click at [1000, 174] on button "Add to List (100)" at bounding box center [976, 178] width 68 height 13
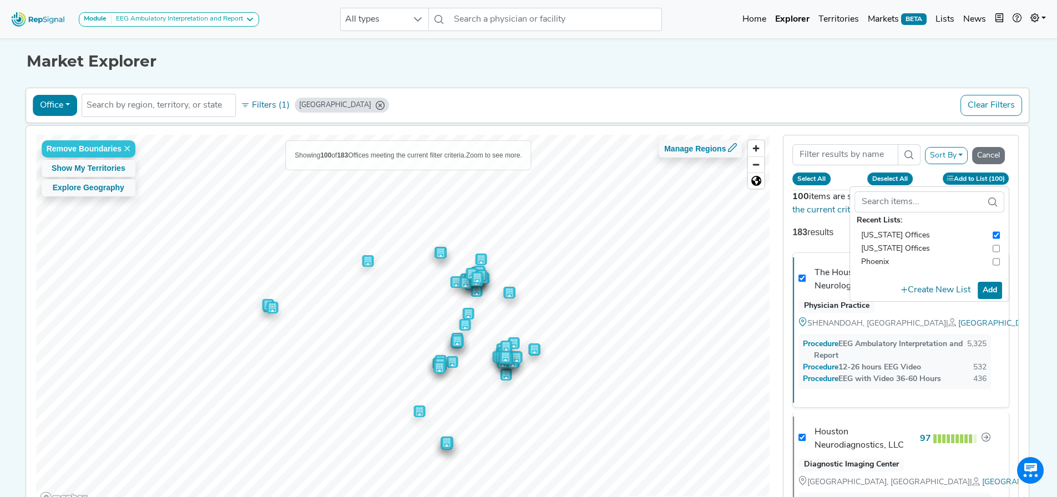
click at [991, 294] on button "Add" at bounding box center [990, 290] width 24 height 17
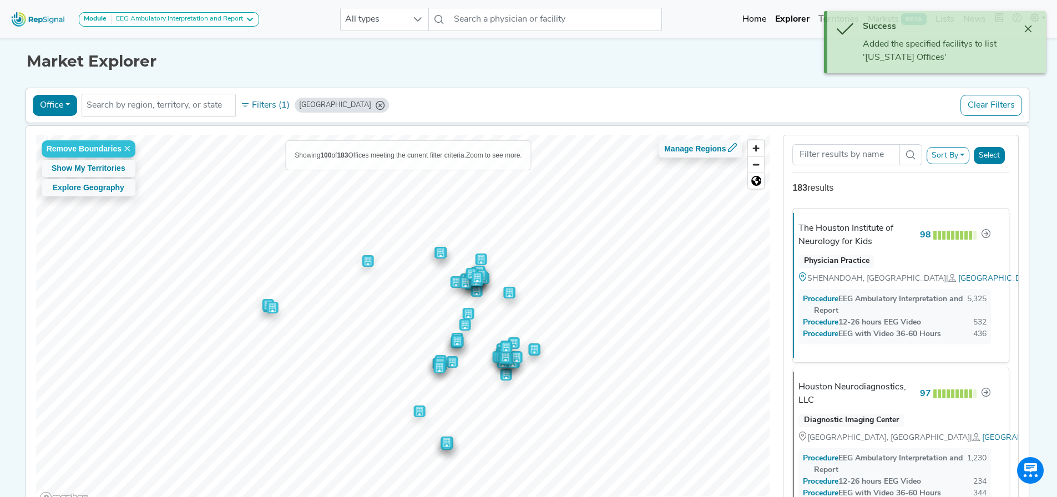
click at [45, 107] on button "Office" at bounding box center [55, 105] width 44 height 21
click at [277, 69] on h1 "Market Explorer" at bounding box center [529, 61] width 1004 height 19
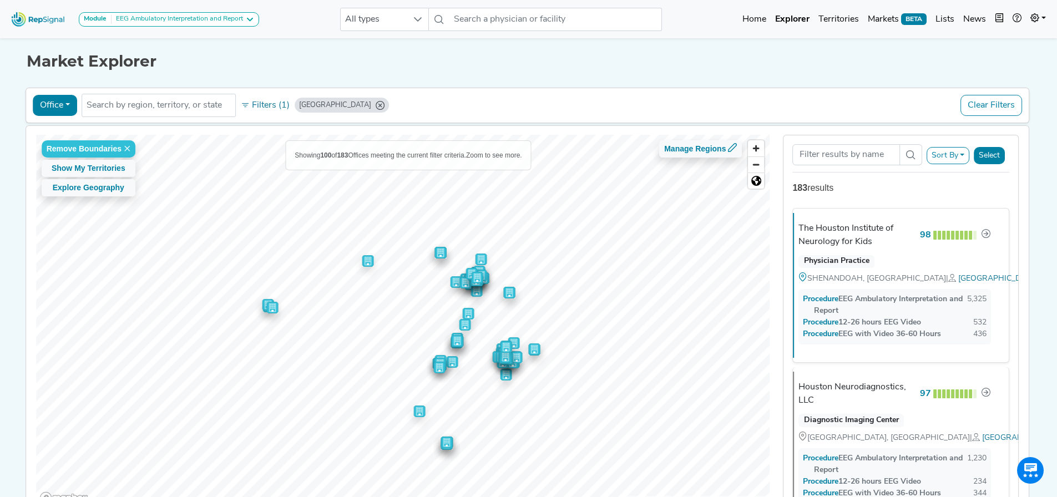
click at [376, 104] on icon "TX" at bounding box center [380, 105] width 9 height 9
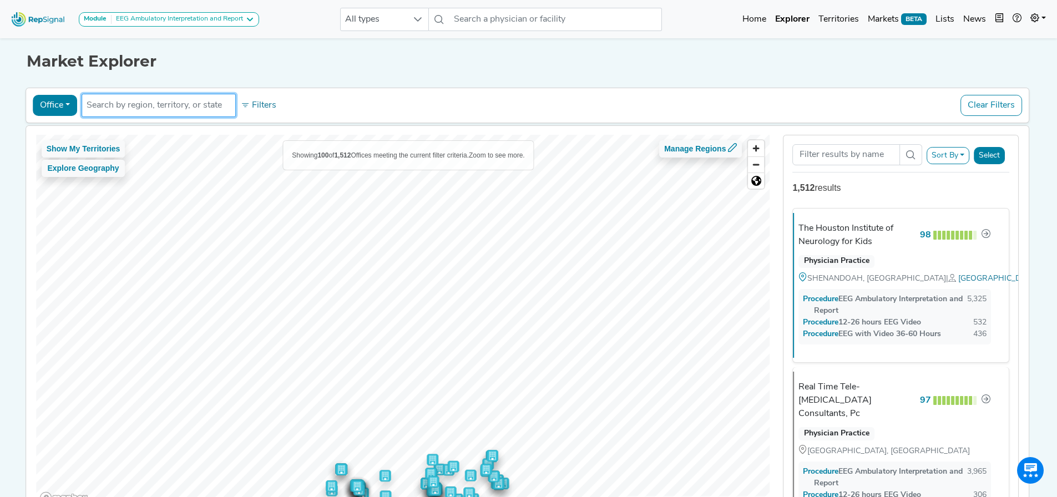
click at [195, 107] on input "text" at bounding box center [159, 105] width 144 height 13
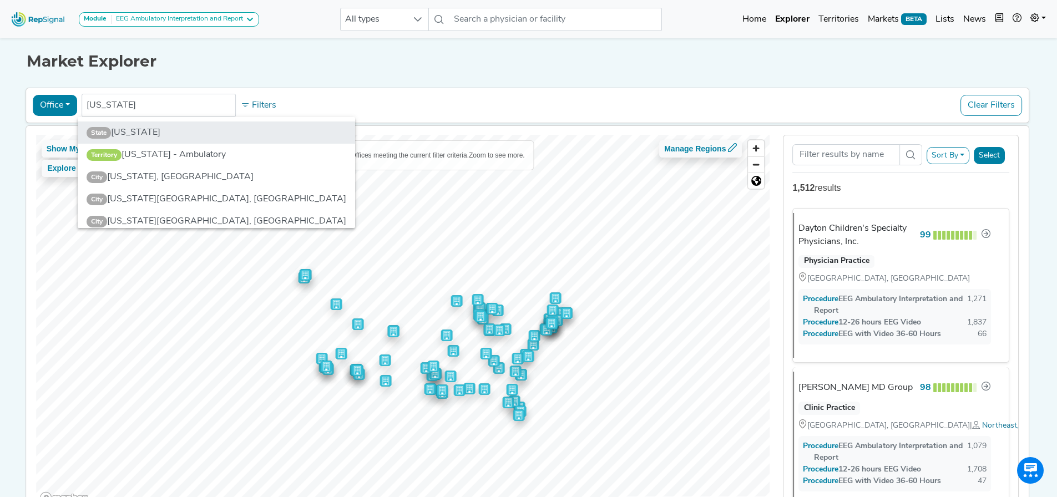
click at [154, 130] on li "State [US_STATE]" at bounding box center [216, 133] width 277 height 22
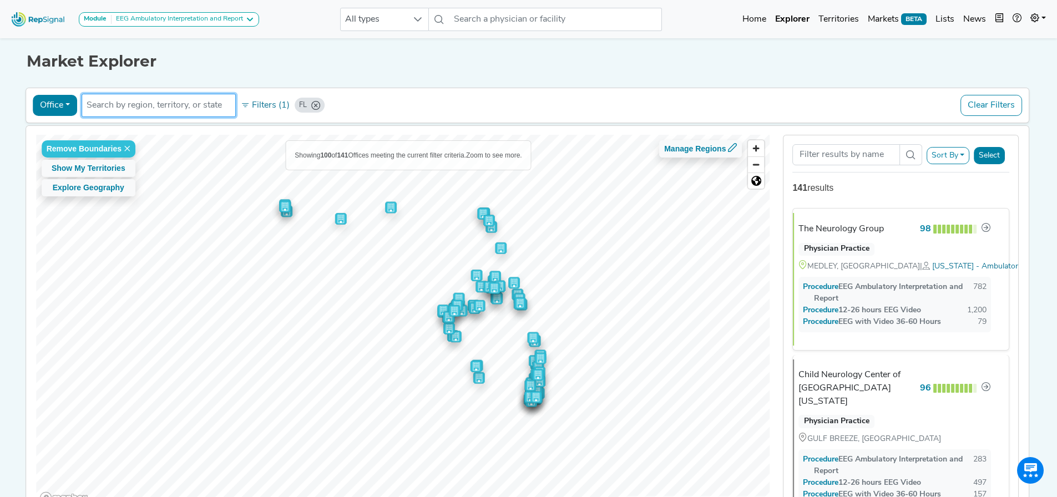
click at [997, 156] on button "Select" at bounding box center [989, 155] width 31 height 17
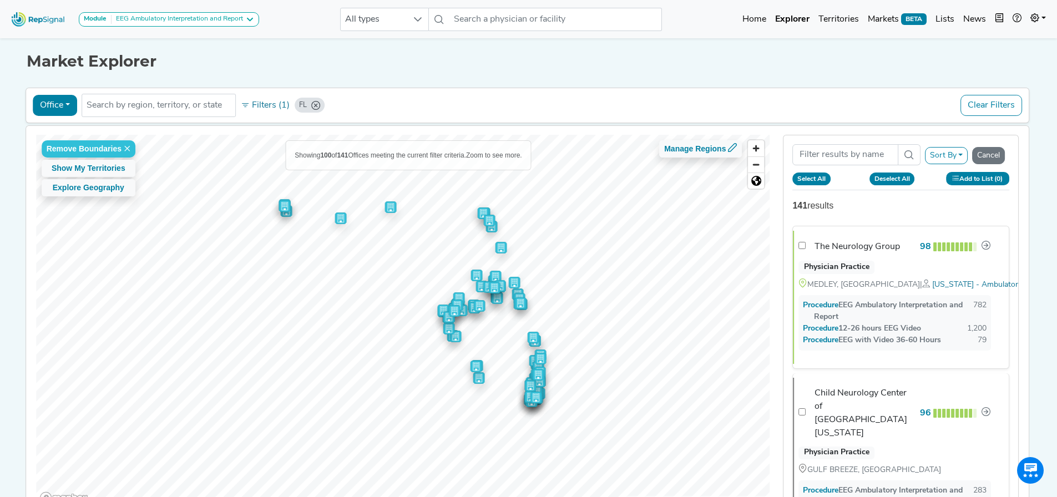
click at [999, 175] on button "Add to List (0)" at bounding box center [977, 178] width 63 height 13
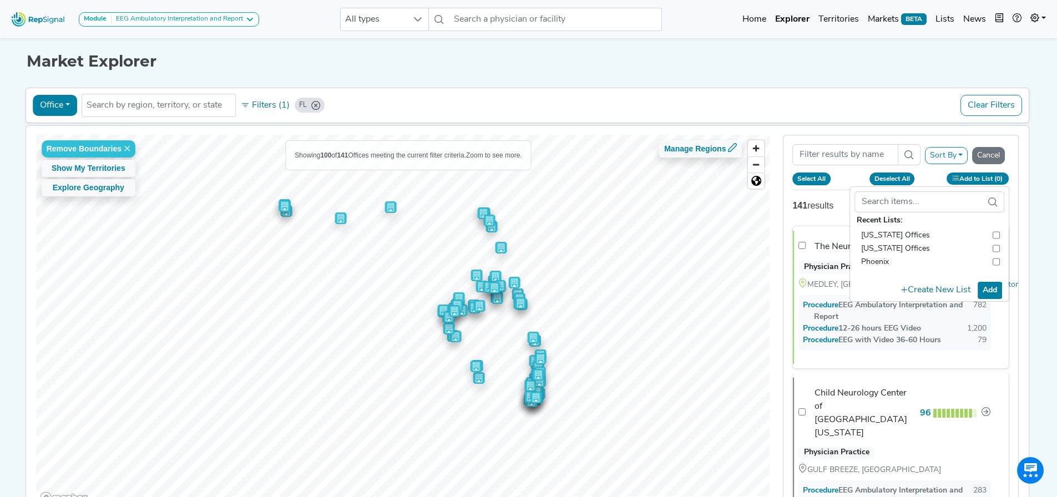
click at [999, 169] on div "Sort By RepSignal Annual Procedure Volume Estimate EEG Ambulatory Interpretatio…" at bounding box center [900, 162] width 217 height 55
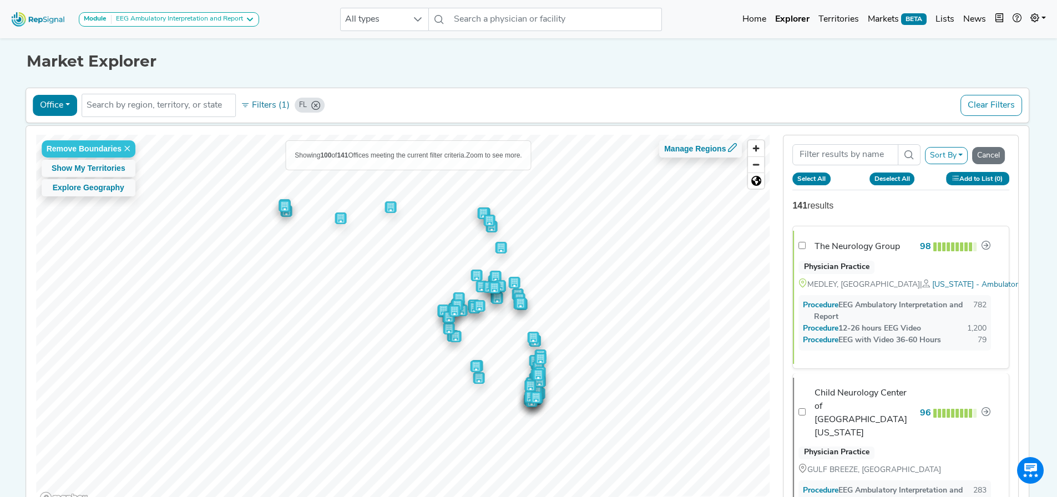
click at [999, 176] on button "Add to List (0)" at bounding box center [977, 178] width 63 height 13
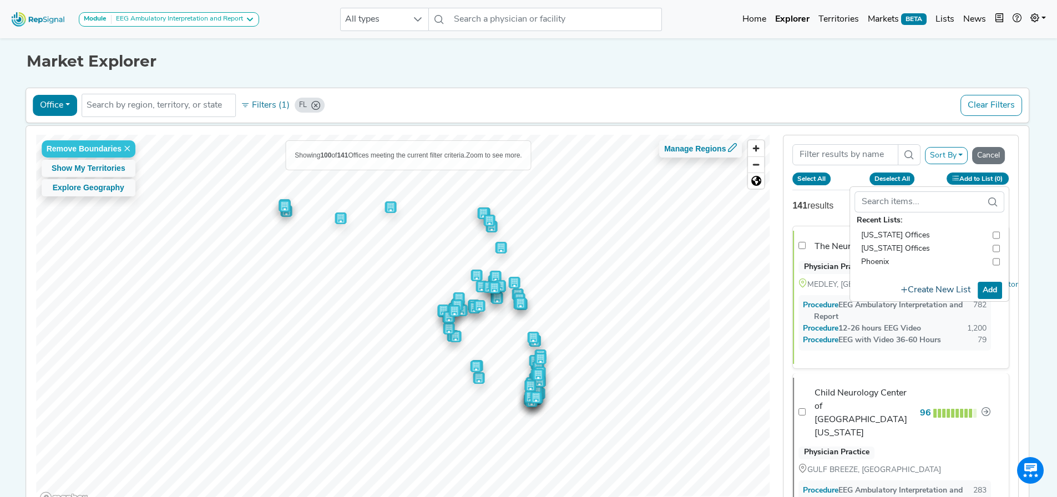
click at [968, 283] on button "Create New List" at bounding box center [935, 291] width 79 height 22
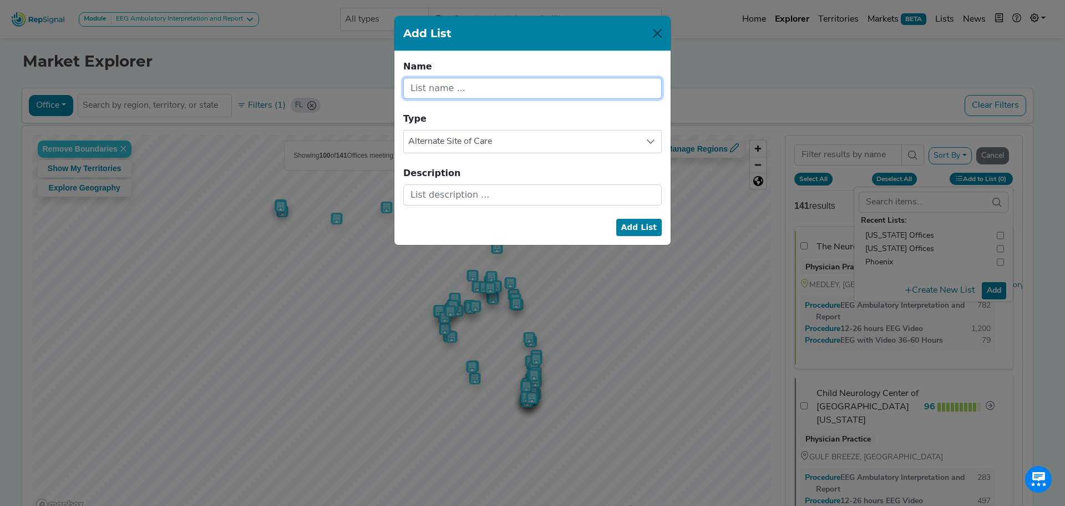
drag, startPoint x: 495, startPoint y: 92, endPoint x: 477, endPoint y: 88, distance: 18.3
click at [493, 92] on input "text" at bounding box center [532, 88] width 259 height 21
click at [644, 221] on button "Add List" at bounding box center [640, 227] width 46 height 17
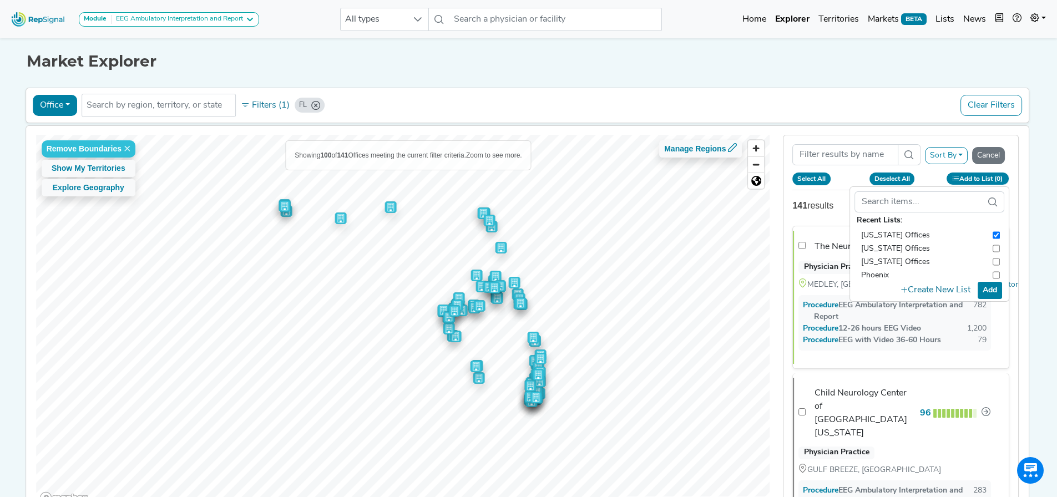
click at [58, 107] on button "Office" at bounding box center [55, 105] width 44 height 21
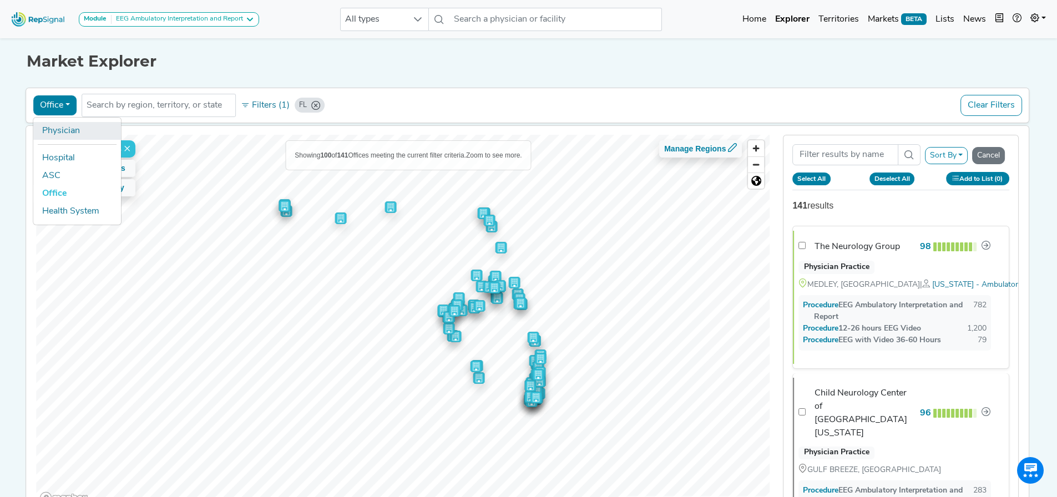
drag, startPoint x: 64, startPoint y: 132, endPoint x: 75, endPoint y: 132, distance: 11.7
click at [64, 132] on link "Physician" at bounding box center [77, 131] width 88 height 18
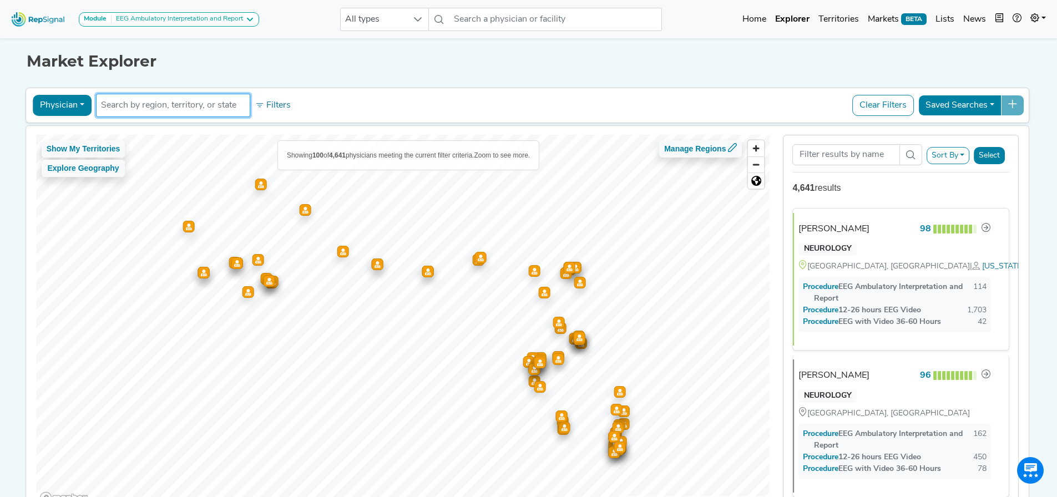
click at [217, 107] on input "text" at bounding box center [173, 105] width 144 height 13
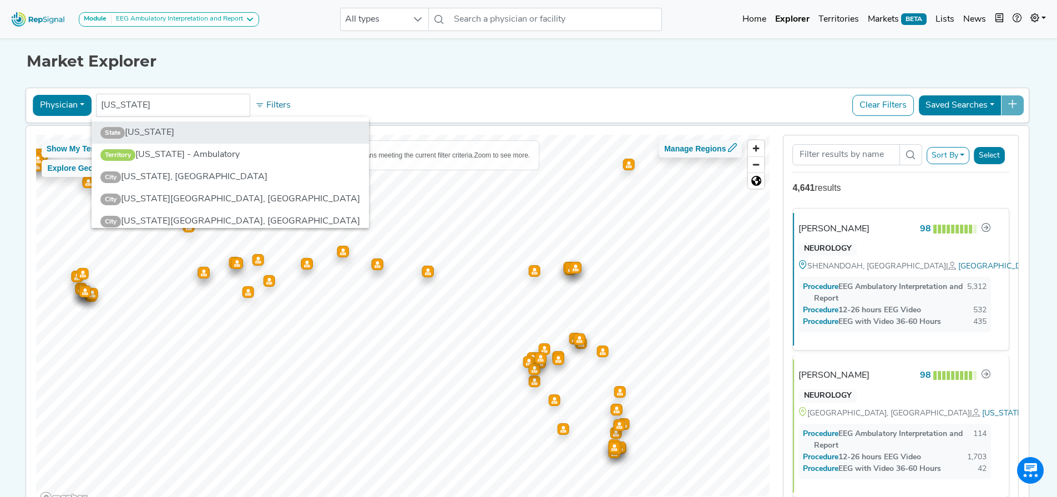
click at [183, 125] on li "State [US_STATE]" at bounding box center [230, 133] width 277 height 22
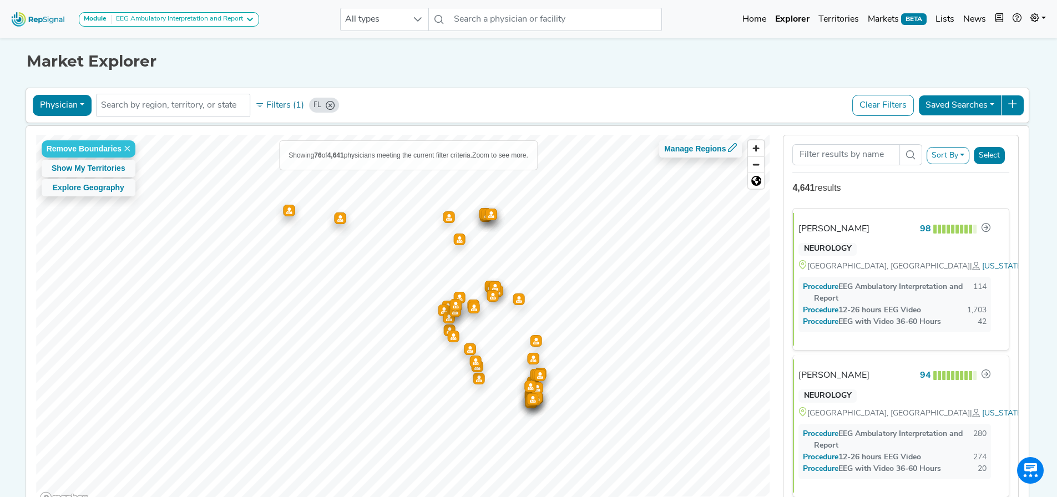
click at [988, 161] on button "Select" at bounding box center [989, 155] width 31 height 17
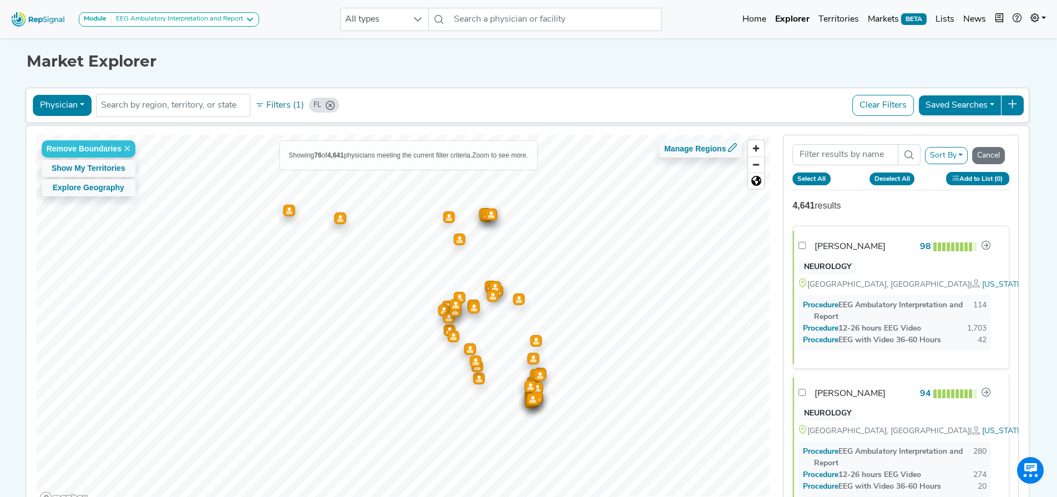
click at [978, 182] on button "Add to List (0)" at bounding box center [977, 178] width 63 height 13
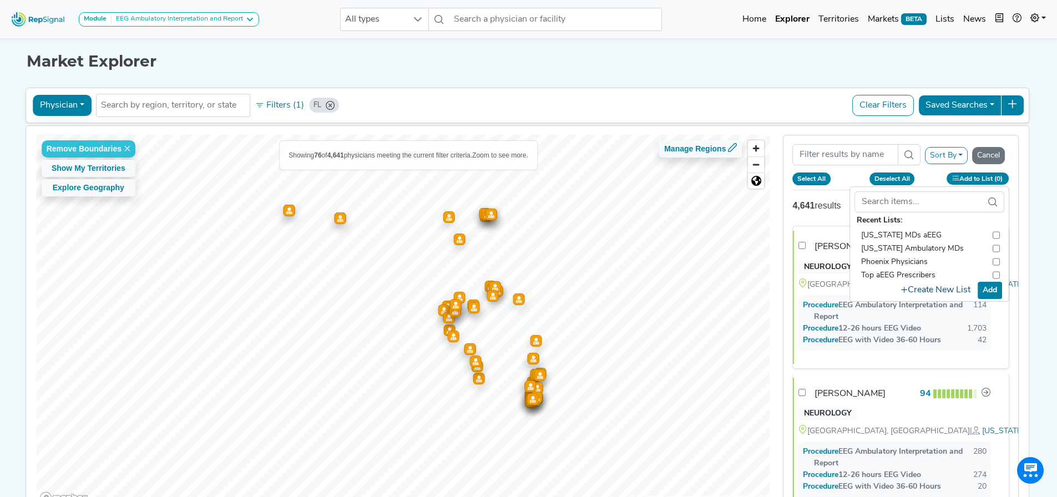
click at [945, 290] on button "Create New List" at bounding box center [935, 291] width 79 height 22
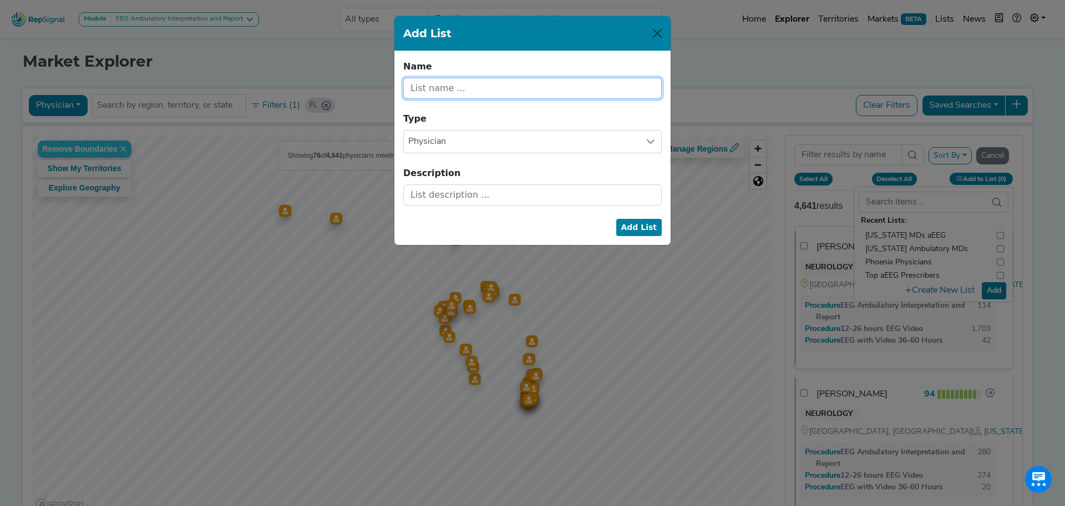
click at [597, 91] on input "text" at bounding box center [532, 88] width 259 height 21
click at [630, 226] on button "Add List" at bounding box center [640, 227] width 46 height 17
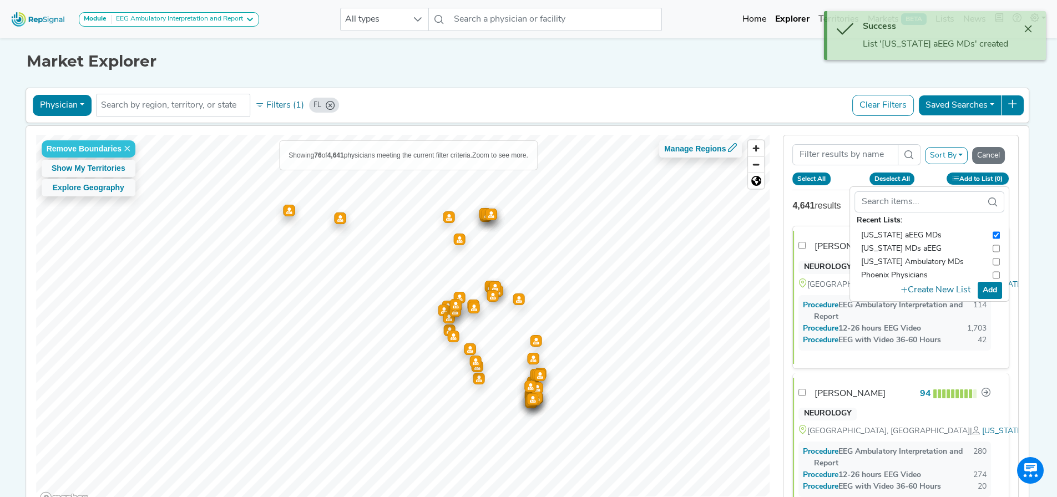
click at [801, 184] on button "Select All" at bounding box center [811, 179] width 38 height 12
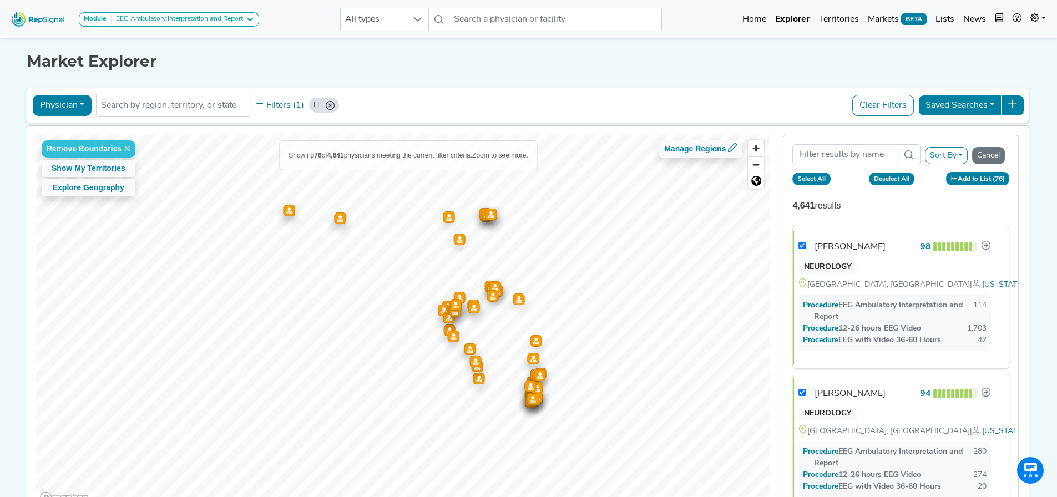
click at [957, 177] on icon at bounding box center [954, 178] width 6 height 6
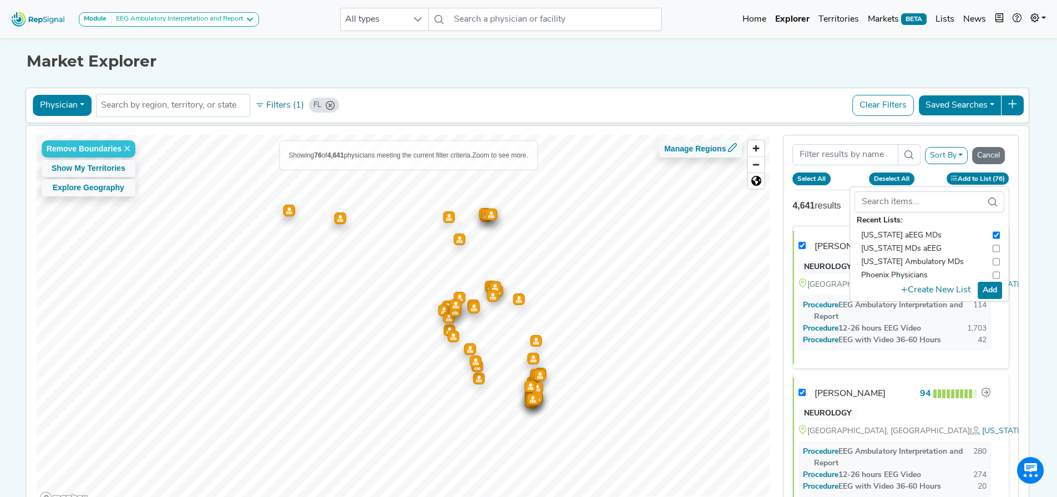
click at [994, 284] on button "Add" at bounding box center [990, 290] width 24 height 17
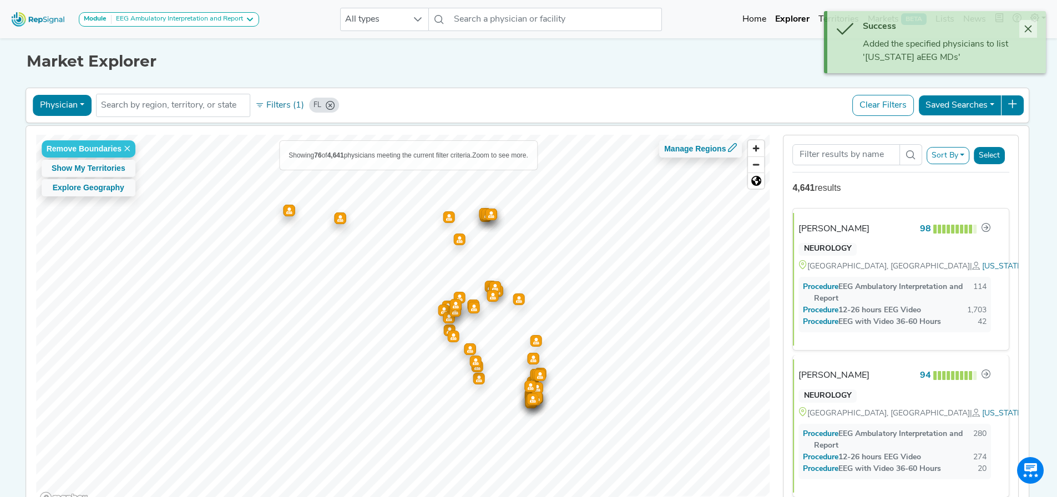
click at [1031, 22] on button "Close" at bounding box center [1028, 29] width 18 height 18
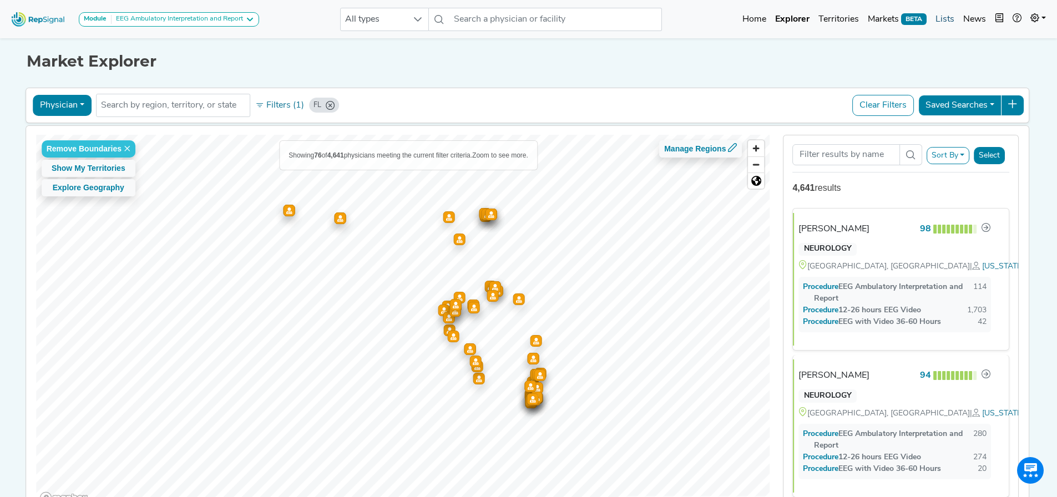
click at [952, 21] on link "Lists" at bounding box center [945, 19] width 28 height 22
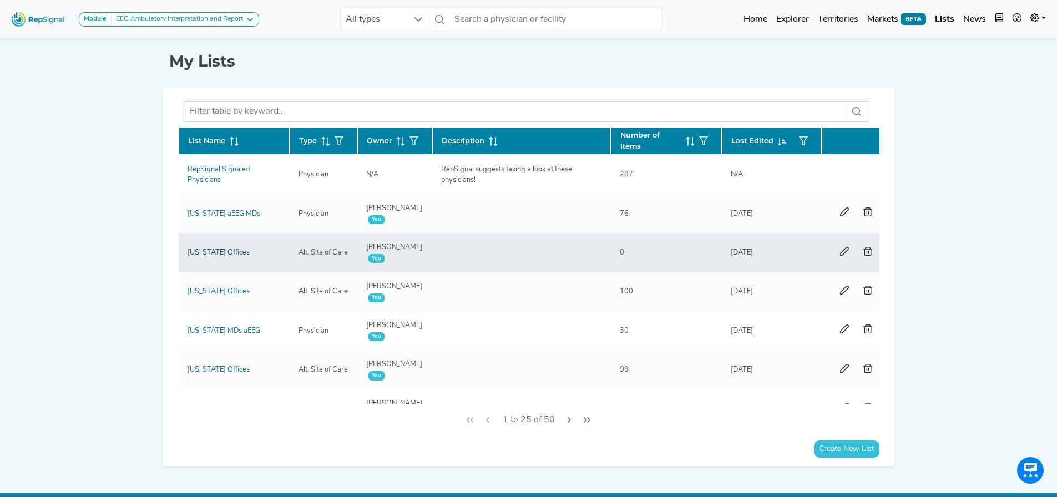
click at [205, 254] on link "[US_STATE] Offices" at bounding box center [219, 252] width 62 height 7
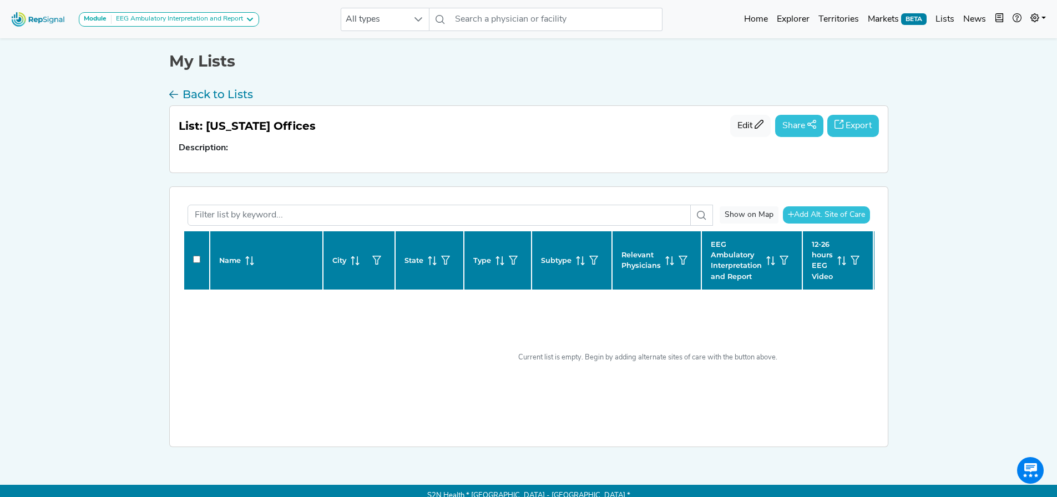
click at [844, 122] on button "Export" at bounding box center [853, 126] width 52 height 22
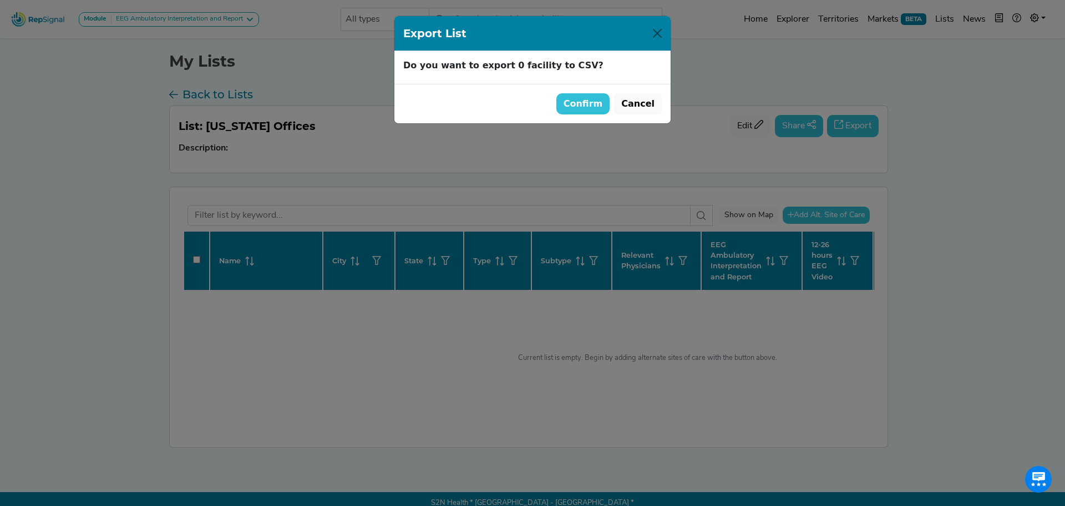
click at [589, 107] on button "Confirm" at bounding box center [584, 103] width 54 height 21
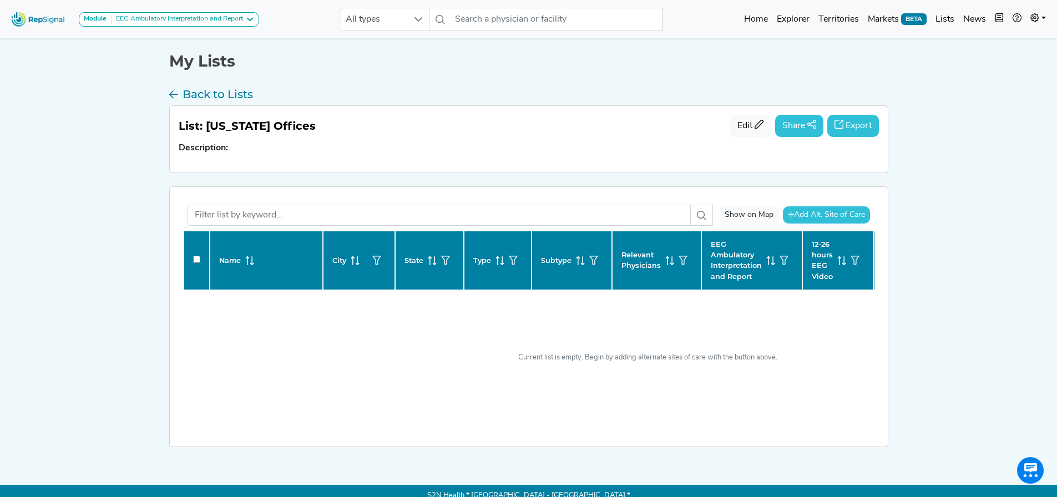
click at [402, 143] on p "Description:" at bounding box center [529, 148] width 700 height 13
click at [168, 93] on div "My Lists Back to Lists List: [US_STATE] Offices Edit Share Export Description: …" at bounding box center [529, 247] width 733 height 423
click at [194, 93] on h3 "Back to Lists" at bounding box center [218, 94] width 70 height 13
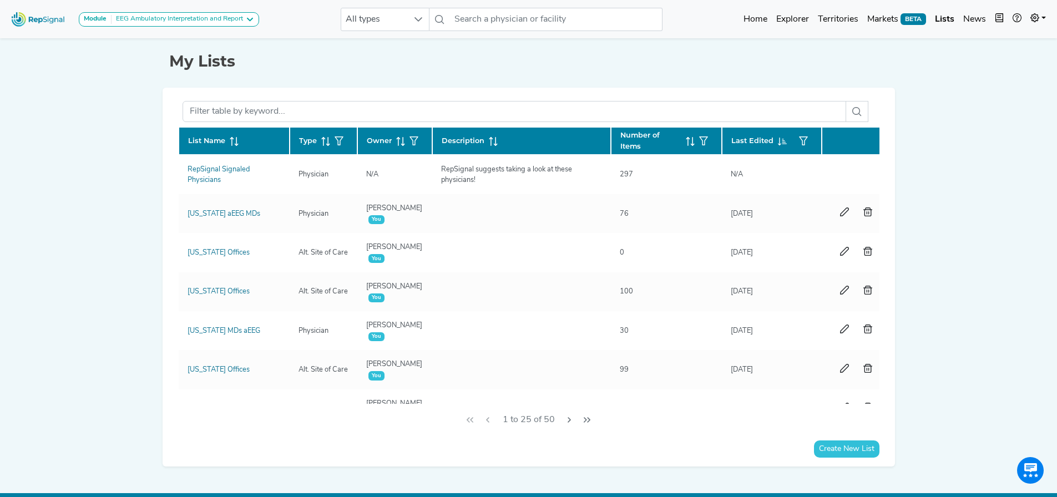
click at [21, 20] on img at bounding box center [38, 19] width 63 height 24
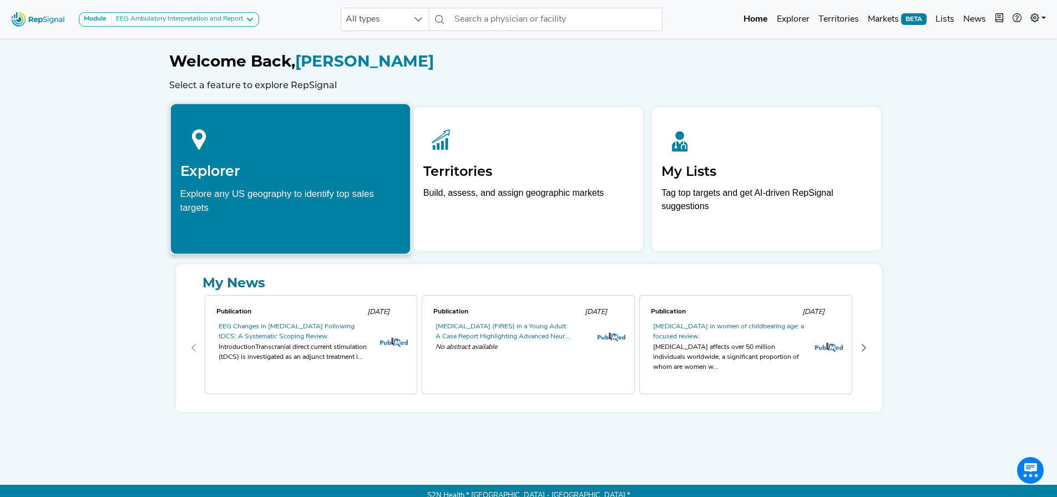
click at [271, 205] on div "Explore any US geography to identify top sales targets" at bounding box center [290, 200] width 221 height 28
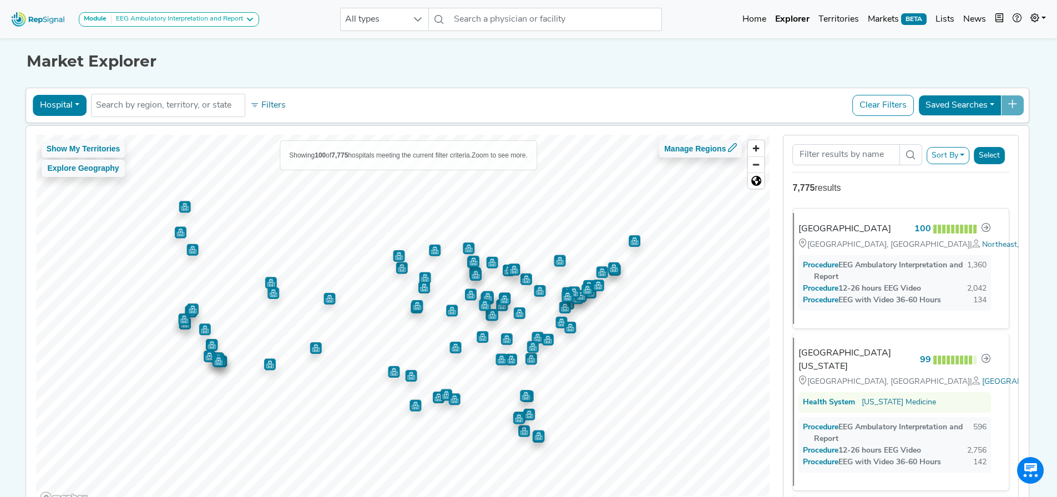
click at [73, 105] on button "Hospital" at bounding box center [60, 105] width 54 height 21
click at [69, 196] on link "Office" at bounding box center [77, 194] width 88 height 18
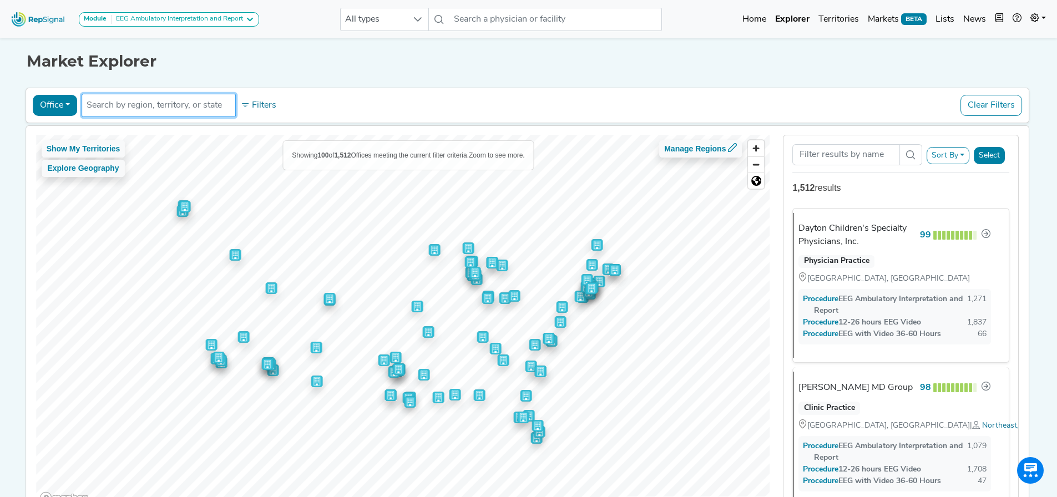
click at [163, 108] on input "text" at bounding box center [159, 105] width 144 height 13
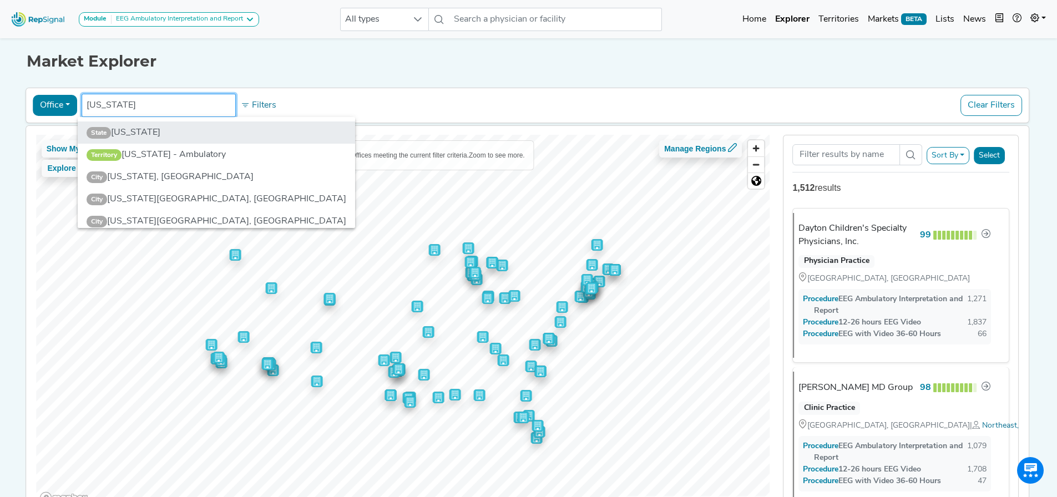
click at [157, 131] on li "State [US_STATE]" at bounding box center [216, 133] width 277 height 22
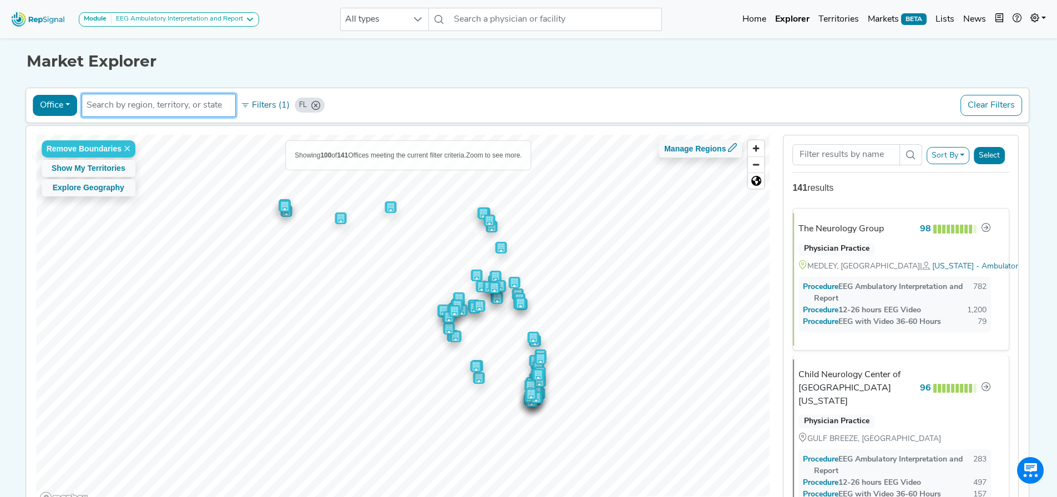
click at [996, 158] on button "Select" at bounding box center [989, 155] width 31 height 17
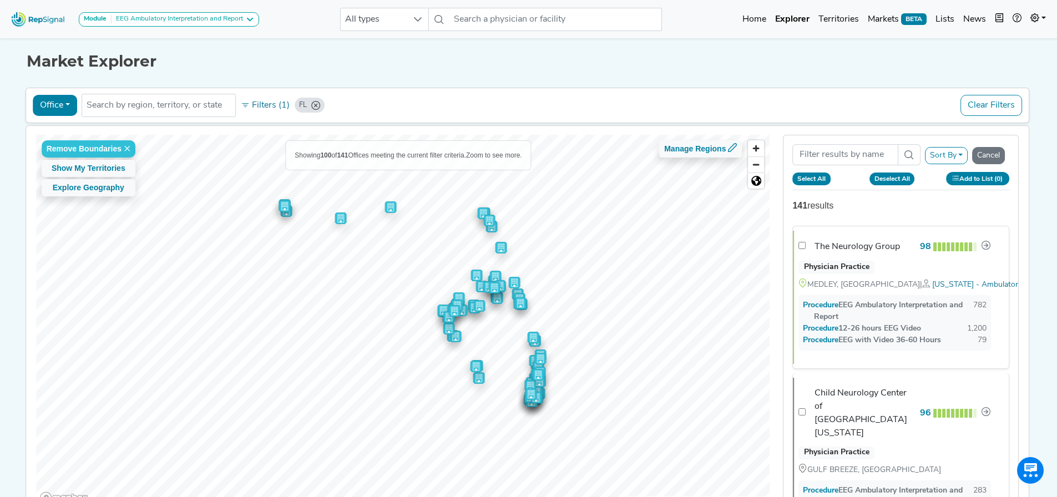
click at [817, 179] on button "Select All" at bounding box center [811, 179] width 38 height 12
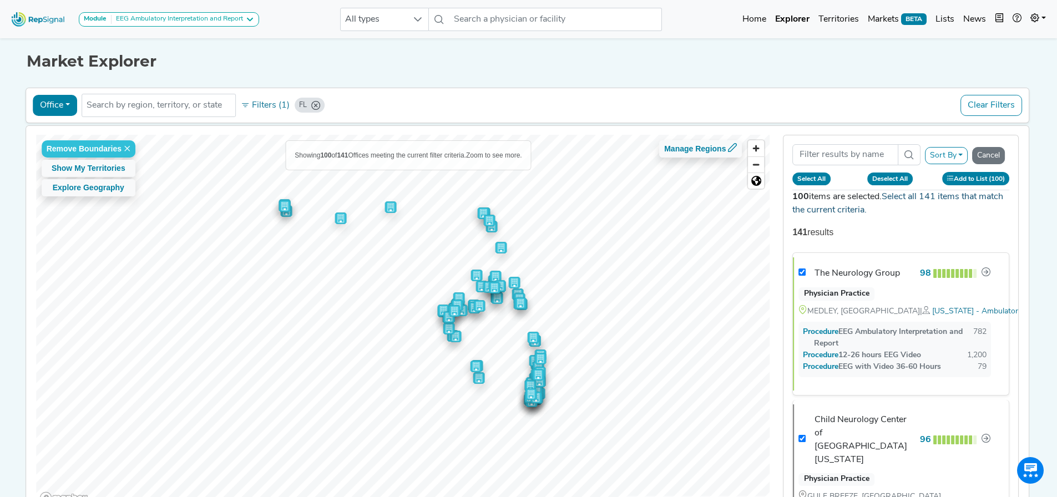
click at [971, 194] on link "Select all 141 items that match the current criteria." at bounding box center [897, 204] width 211 height 22
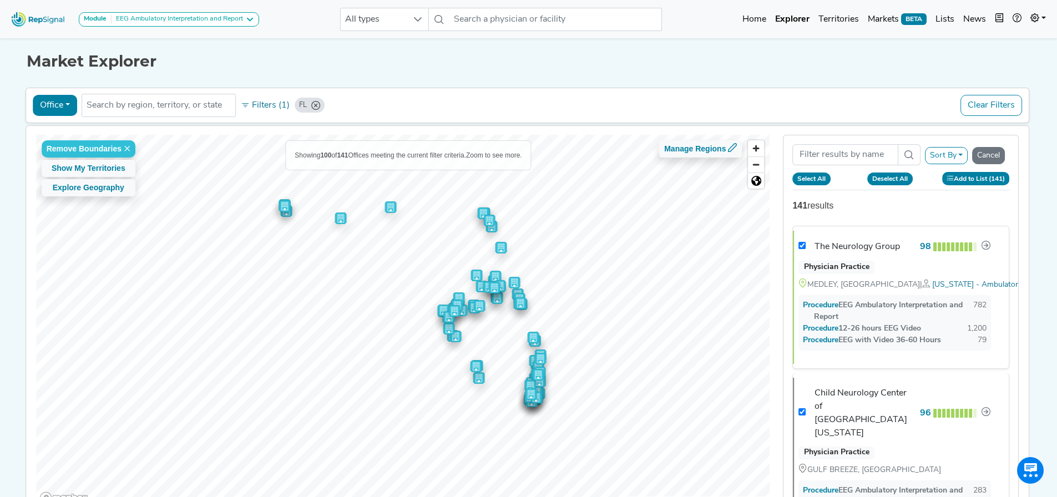
click at [982, 176] on button "Add to List (141)" at bounding box center [976, 178] width 68 height 13
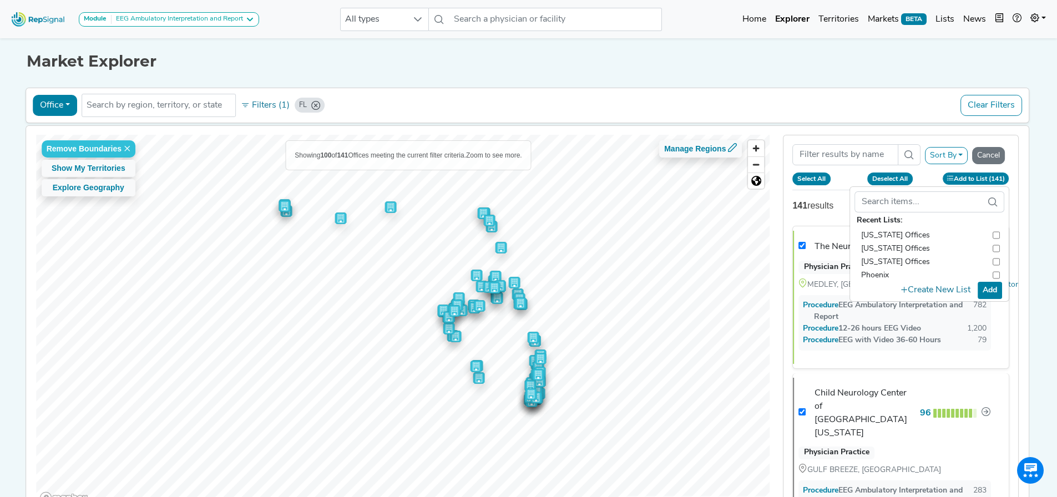
click at [997, 235] on li "[US_STATE] Offices" at bounding box center [930, 235] width 150 height 13
click at [993, 236] on input "checkbox" at bounding box center [996, 235] width 7 height 13
click at [992, 294] on button "Add" at bounding box center [990, 290] width 24 height 17
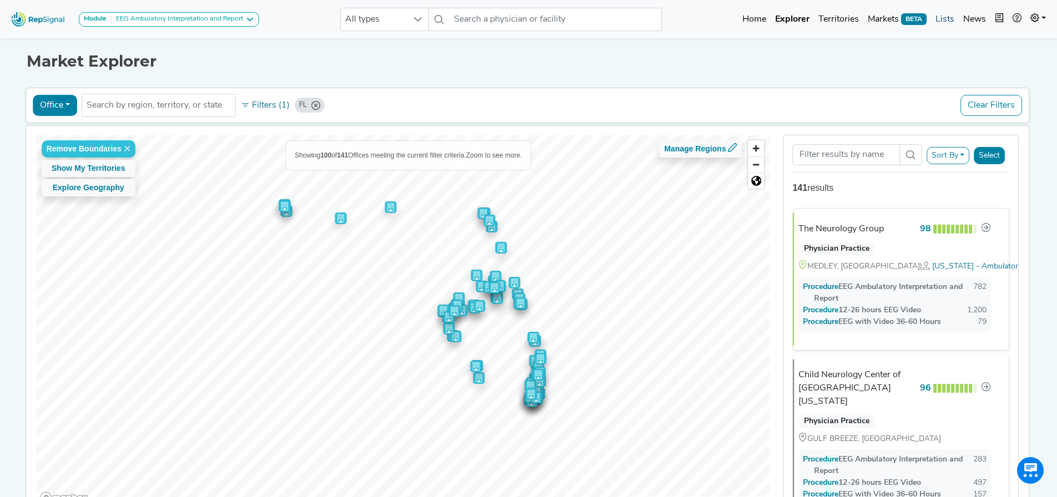
click at [946, 18] on link "Lists" at bounding box center [945, 19] width 28 height 22
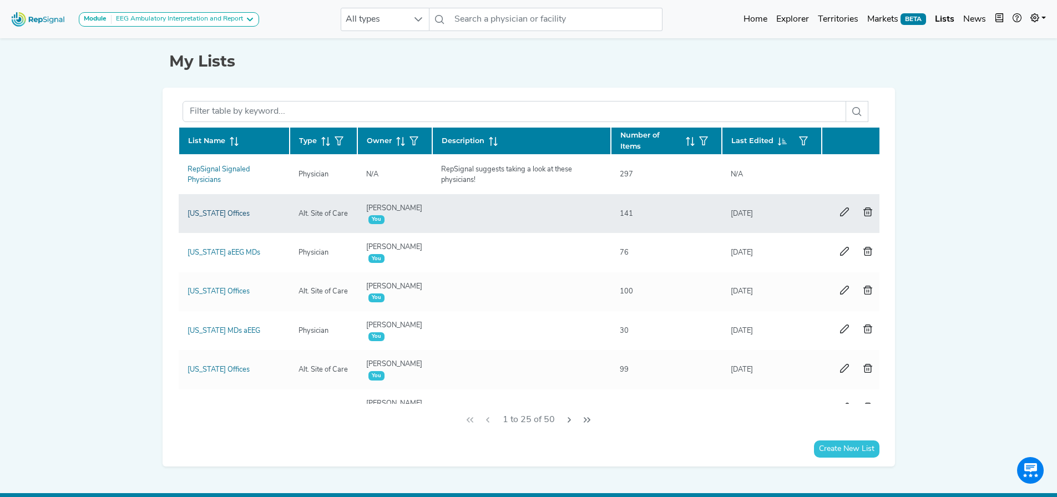
click at [219, 213] on link "[US_STATE] Offices" at bounding box center [219, 213] width 62 height 7
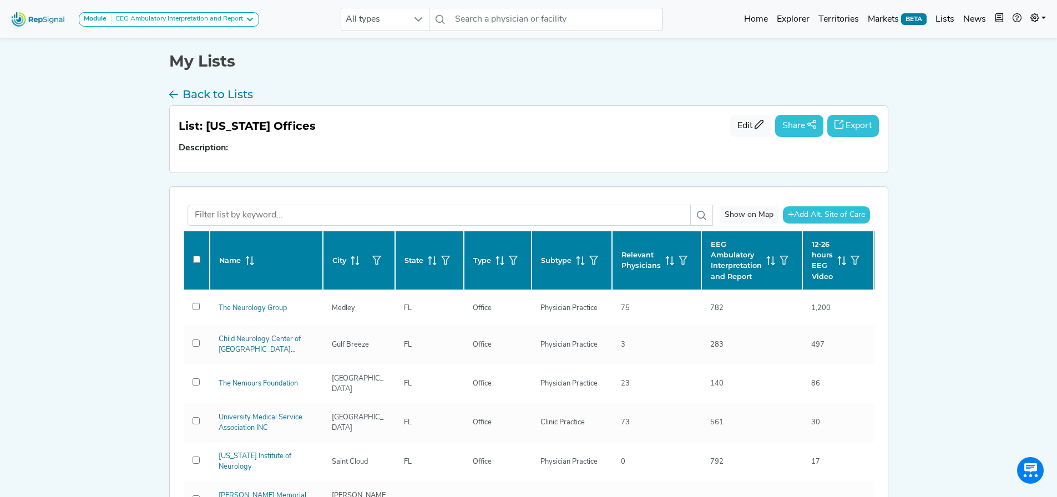
click at [847, 128] on button "Export" at bounding box center [853, 126] width 52 height 22
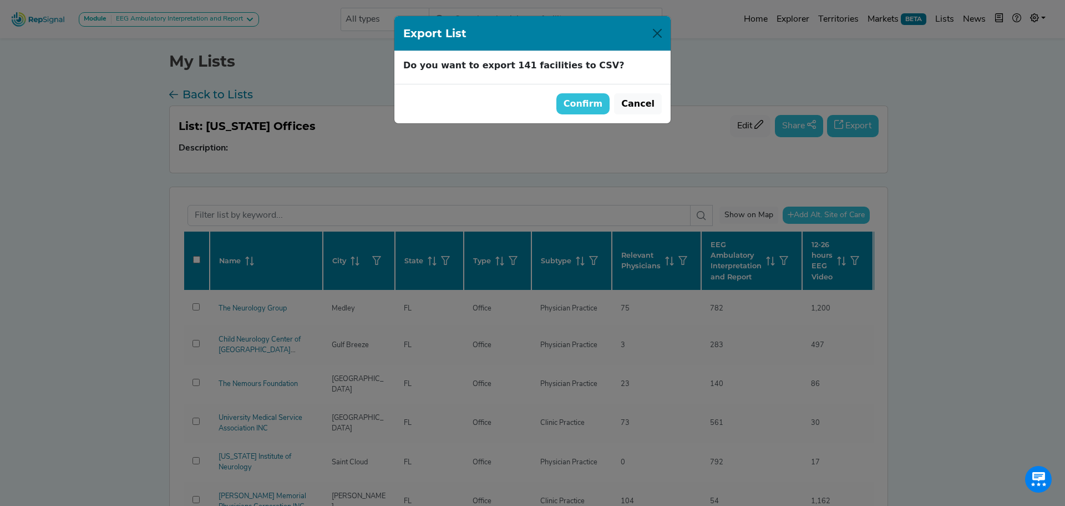
click at [580, 104] on button "Confirm" at bounding box center [584, 103] width 54 height 21
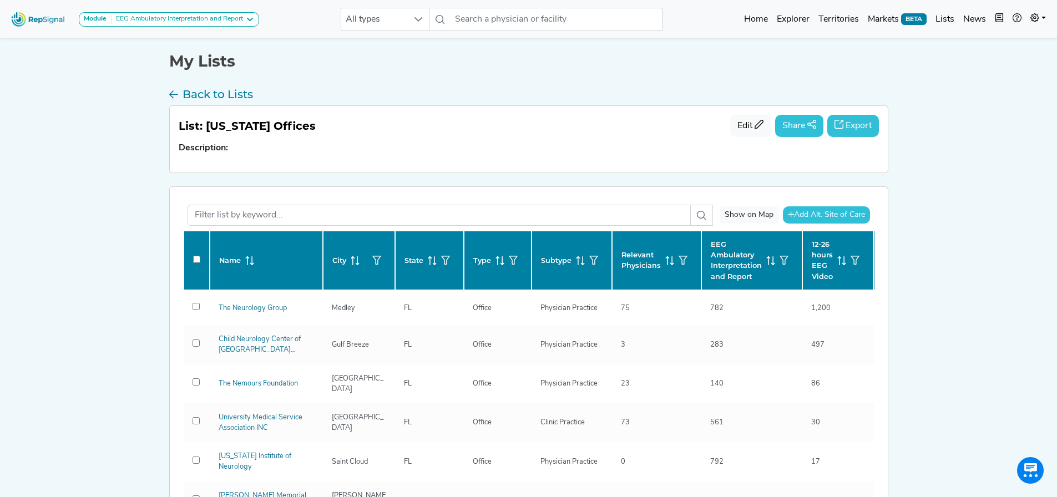
click at [579, 195] on div "Show on Map Add Alt. Site of Care Name City State Type Subtype Relevant Physici…" at bounding box center [529, 370] width 718 height 366
click at [213, 89] on div "My Lists Back to Lists List: [US_STATE] Offices Edit Share Export Description: …" at bounding box center [529, 295] width 733 height 518
click at [214, 90] on h3 "Back to Lists" at bounding box center [218, 94] width 70 height 13
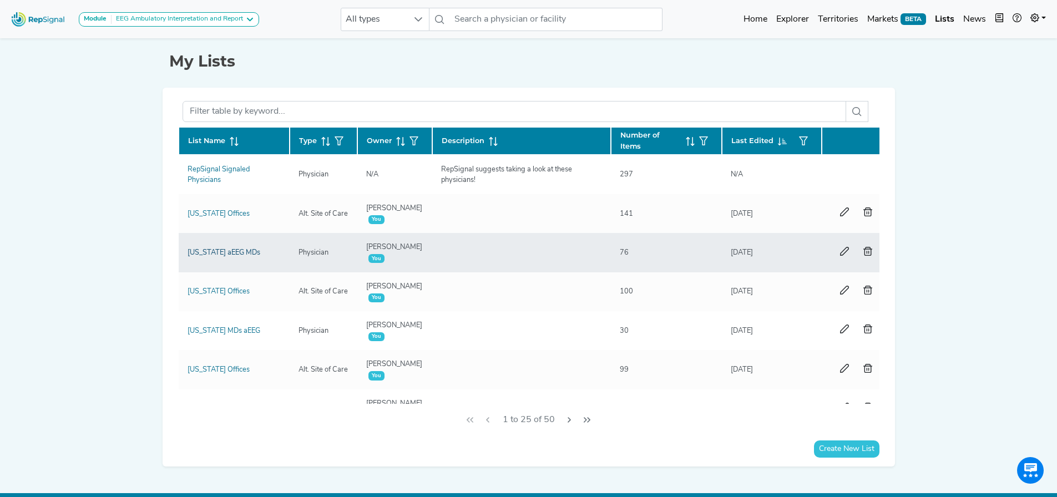
click at [213, 251] on link "[US_STATE] aEEG MDs" at bounding box center [224, 252] width 73 height 7
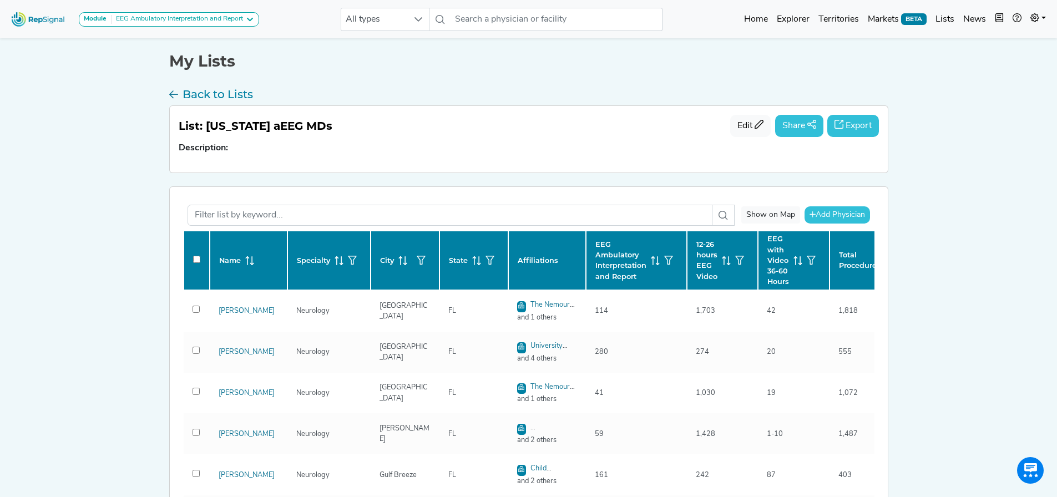
click at [870, 115] on button "Export" at bounding box center [853, 126] width 52 height 22
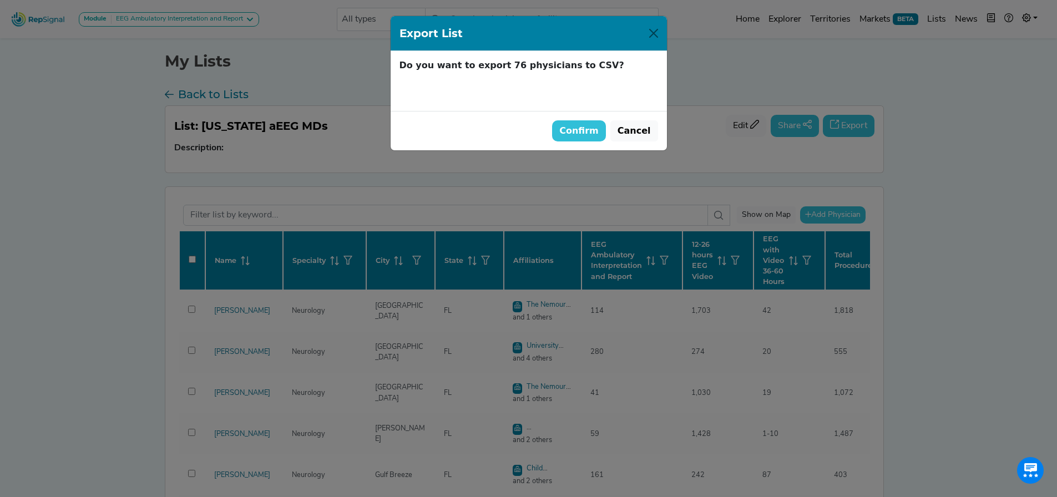
click at [603, 137] on button "Confirm" at bounding box center [579, 130] width 54 height 21
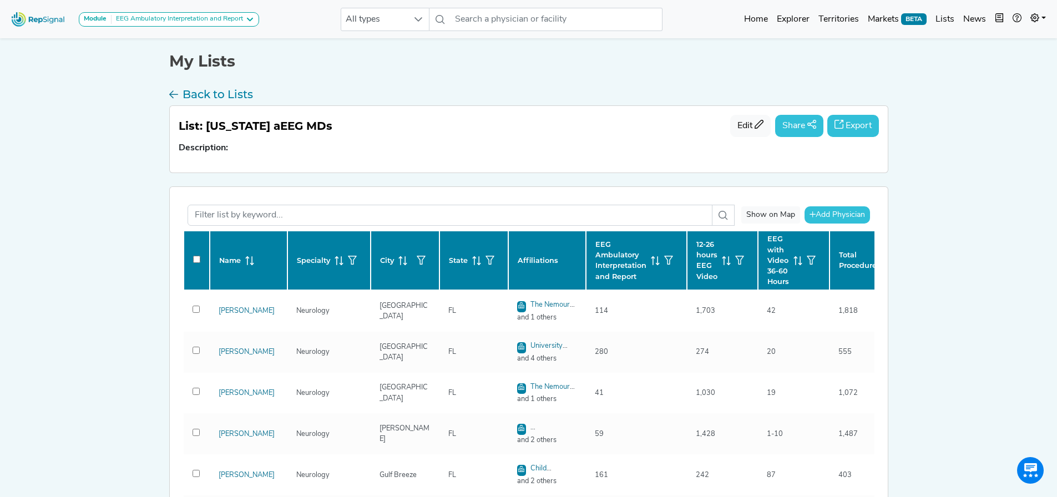
click at [933, 309] on div "Module EEG Ambulatory Interpretation and Report EEG Ambulatory Interpretation a…" at bounding box center [528, 360] width 1057 height 721
click at [252, 95] on h3 "Back to Lists" at bounding box center [218, 94] width 70 height 13
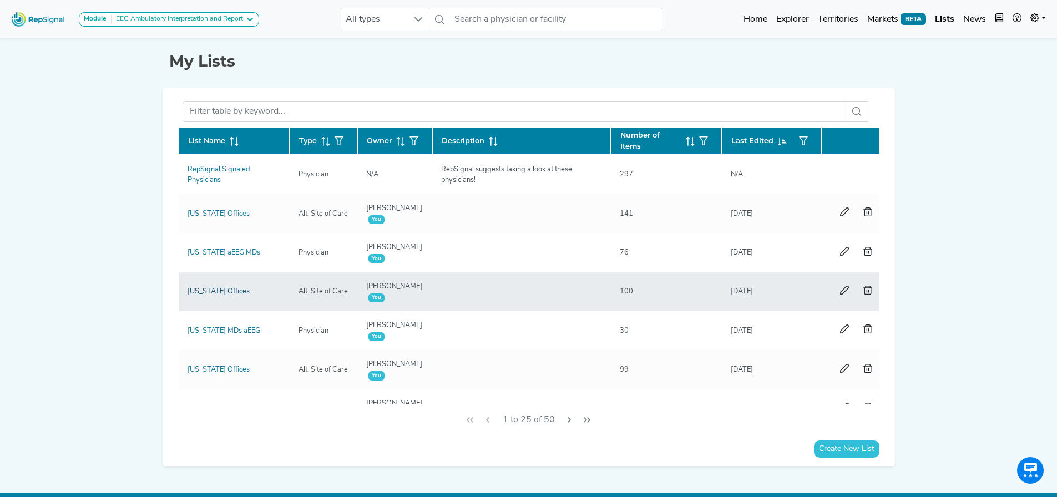
click at [212, 291] on link "[US_STATE] Offices" at bounding box center [219, 291] width 62 height 7
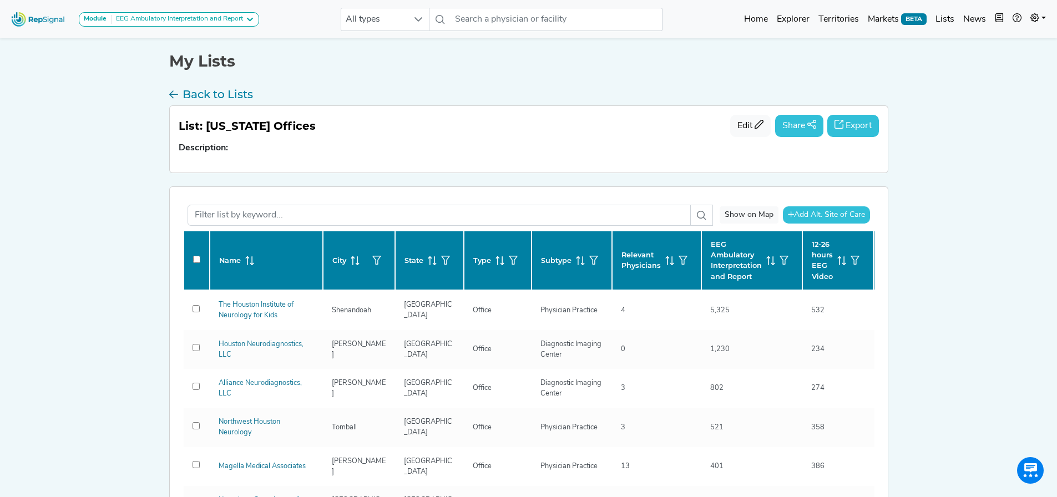
click at [849, 132] on button "Export" at bounding box center [853, 126] width 52 height 22
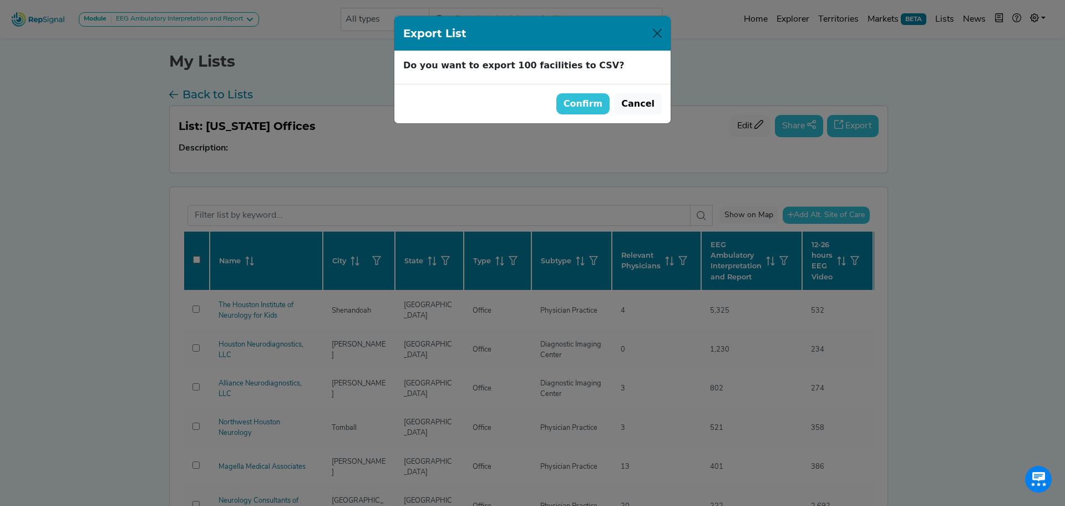
click at [583, 101] on button "Confirm" at bounding box center [584, 103] width 54 height 21
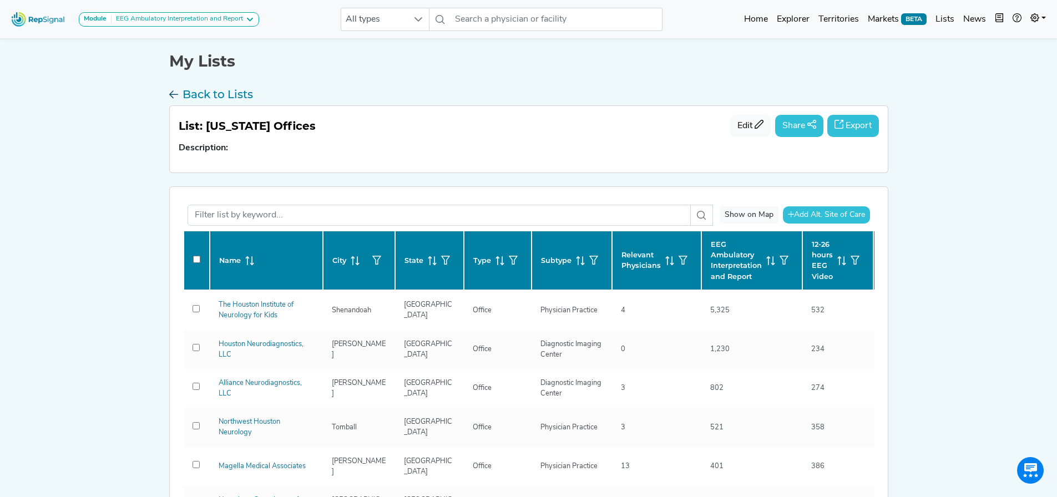
click at [228, 96] on h3 "Back to Lists" at bounding box center [218, 94] width 70 height 13
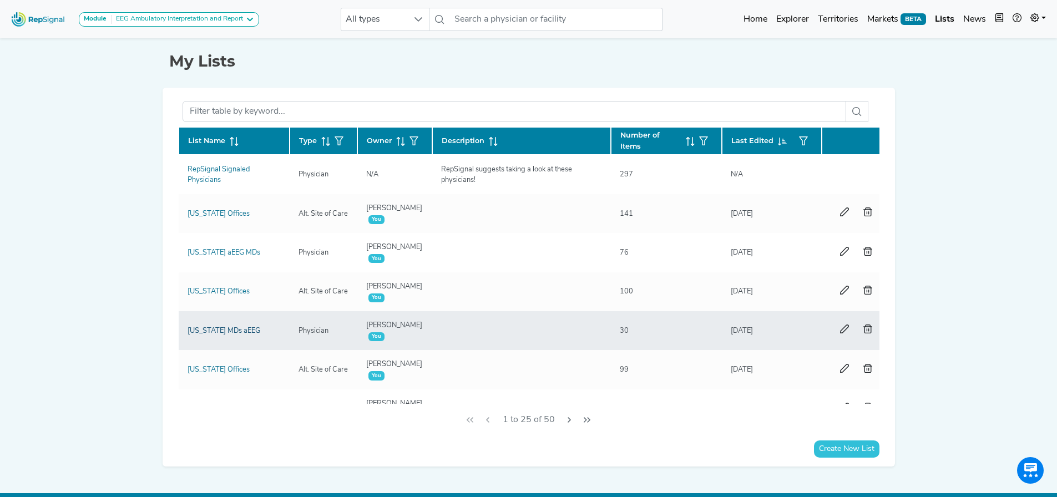
click at [223, 330] on link "[US_STATE] MDs aEEG" at bounding box center [224, 330] width 73 height 7
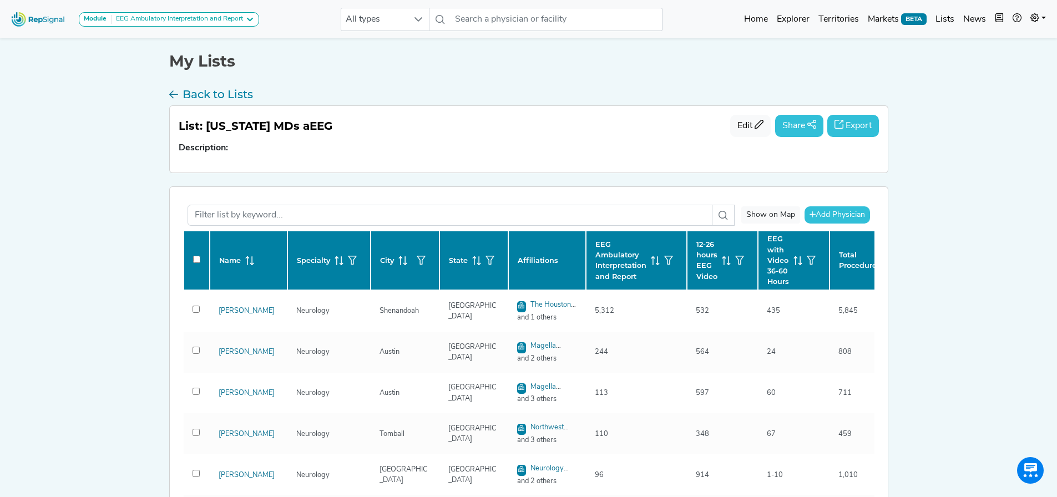
click at [835, 124] on icon "button" at bounding box center [839, 124] width 9 height 9
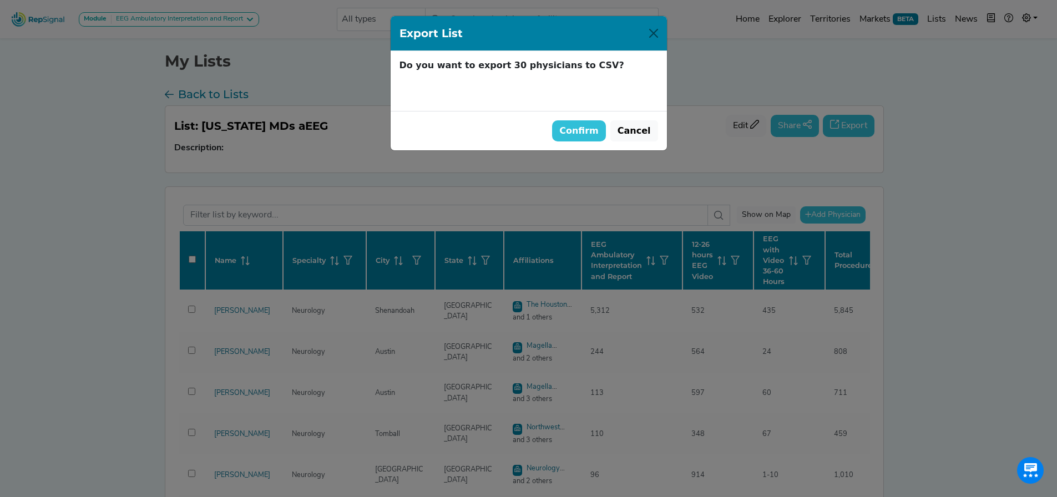
click at [583, 133] on button "Confirm" at bounding box center [579, 130] width 54 height 21
